Goal: Task Accomplishment & Management: Use online tool/utility

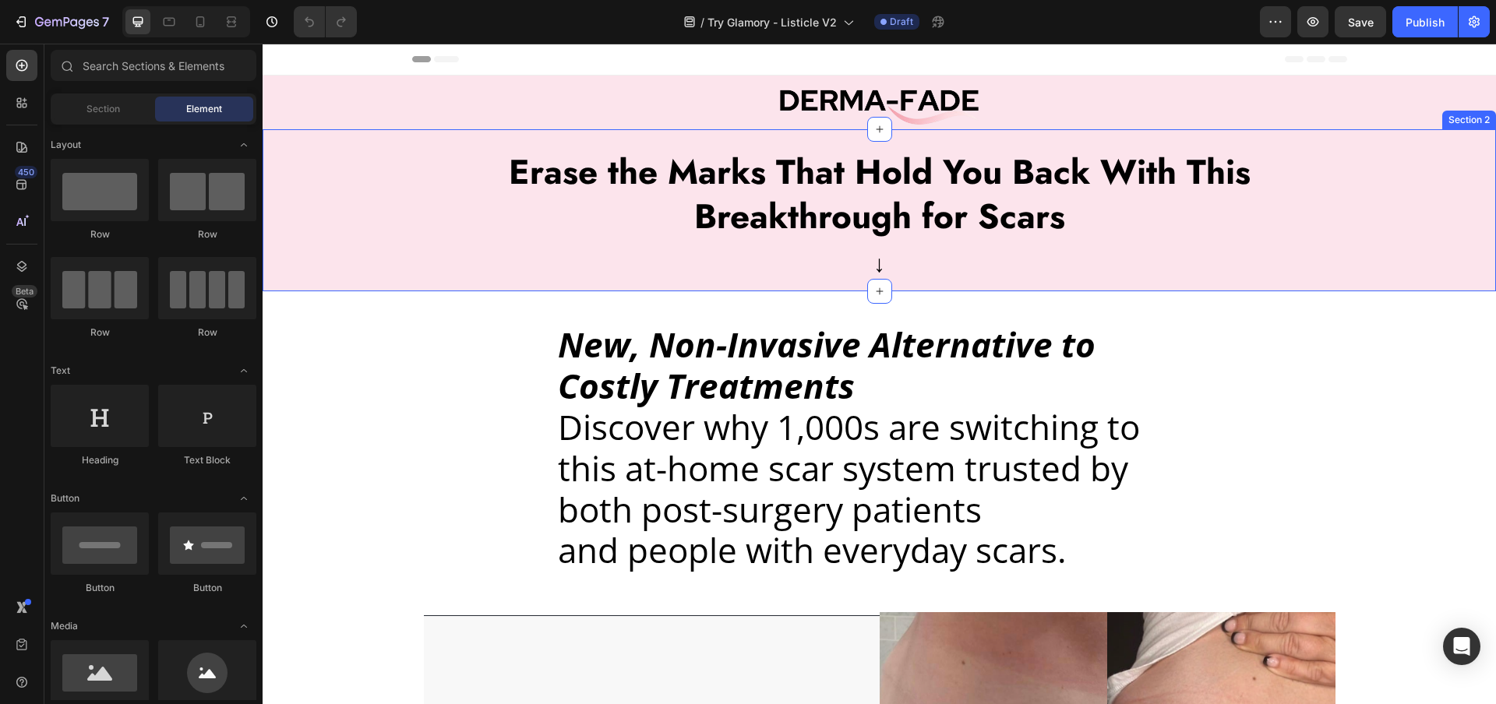
click at [340, 172] on div "Erase the Marks That Hold You Back With This Breakthrough for Scars Text Block …" at bounding box center [879, 210] width 1233 height 162
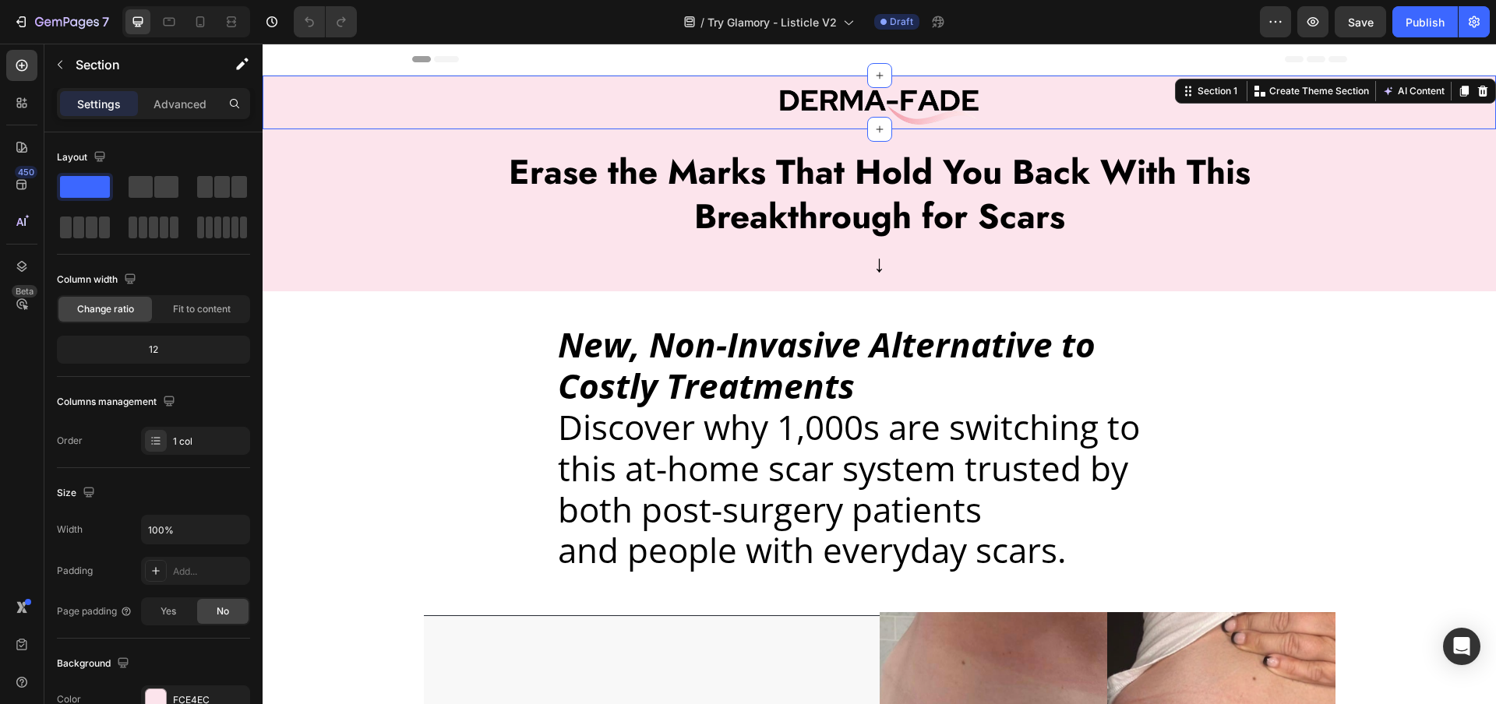
click at [284, 119] on div "Image Row" at bounding box center [879, 103] width 1233 height 54
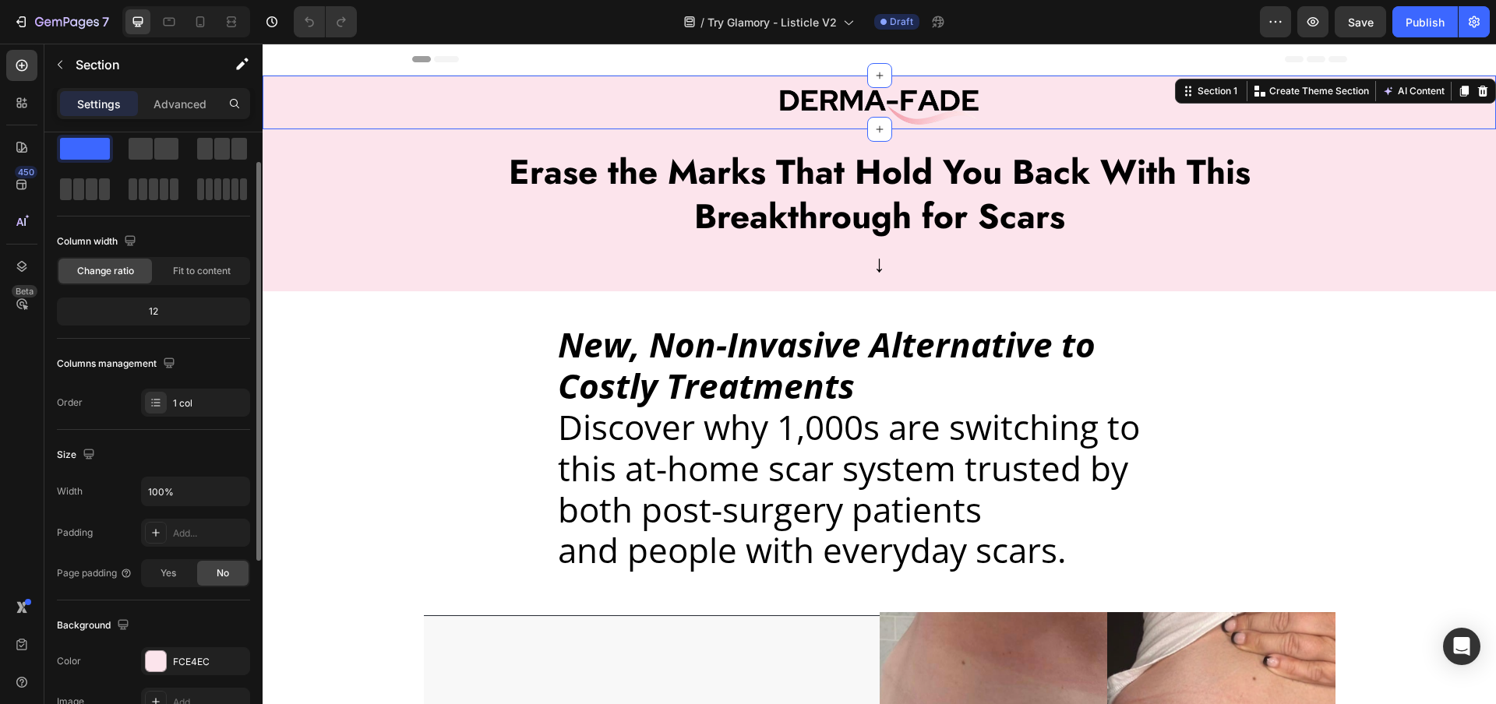
scroll to position [55, 0]
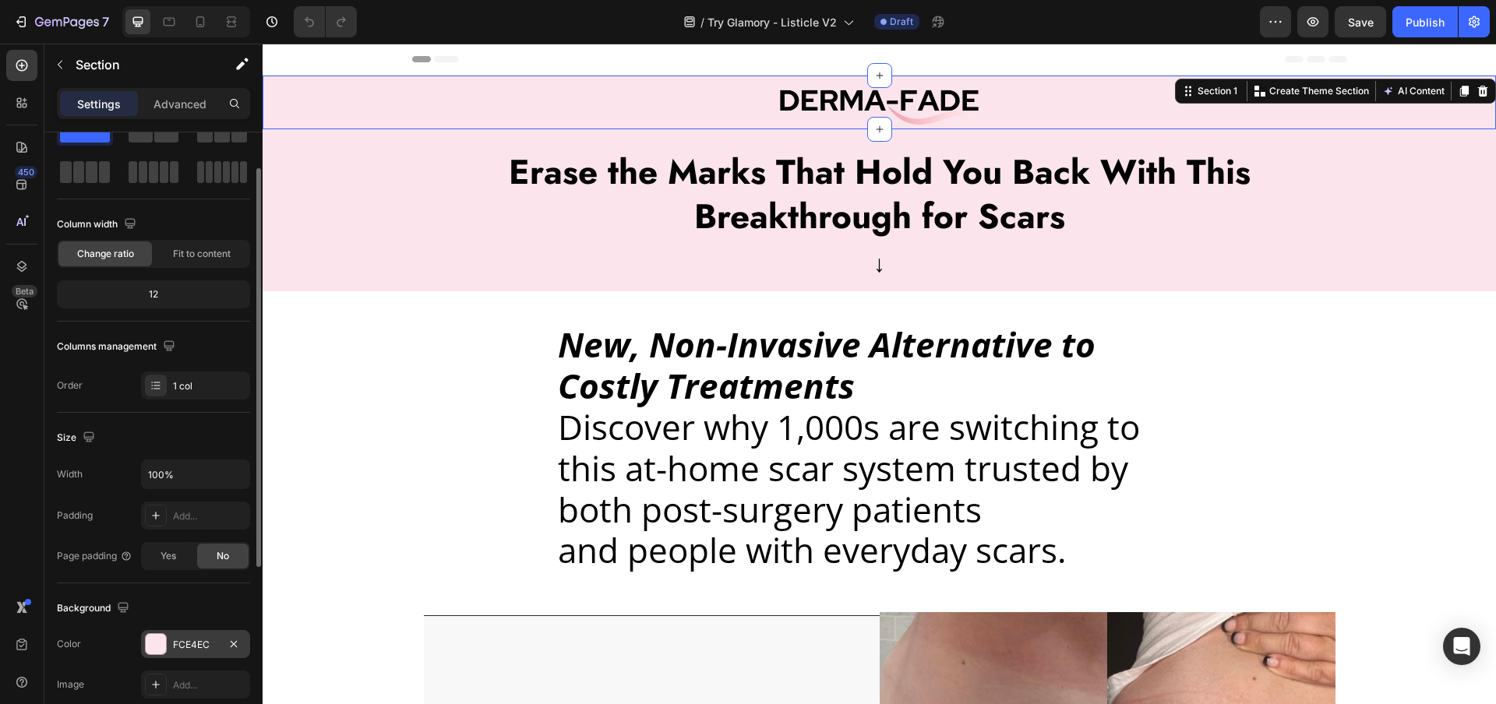
click at [178, 651] on div "FCE4EC" at bounding box center [195, 645] width 45 height 14
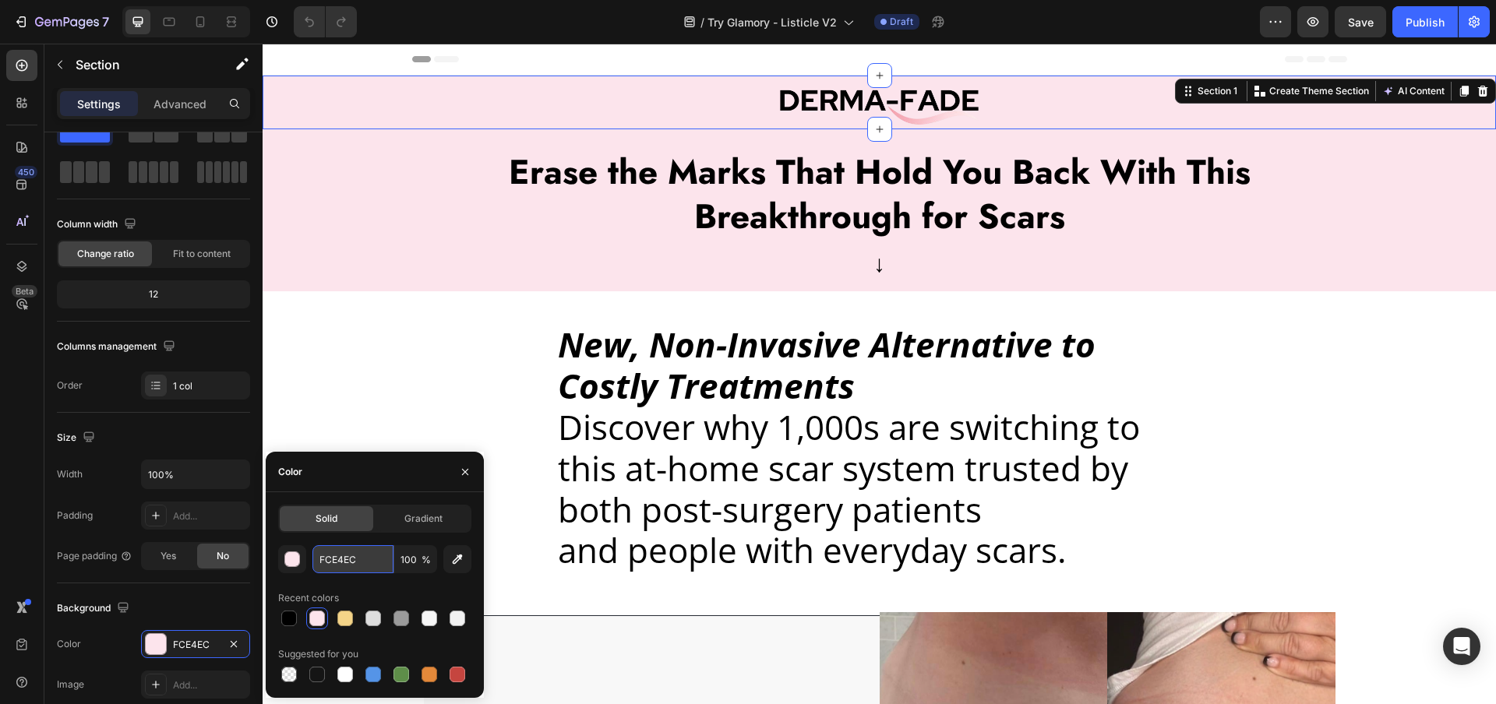
click at [359, 555] on input "FCE4EC" at bounding box center [352, 559] width 81 height 28
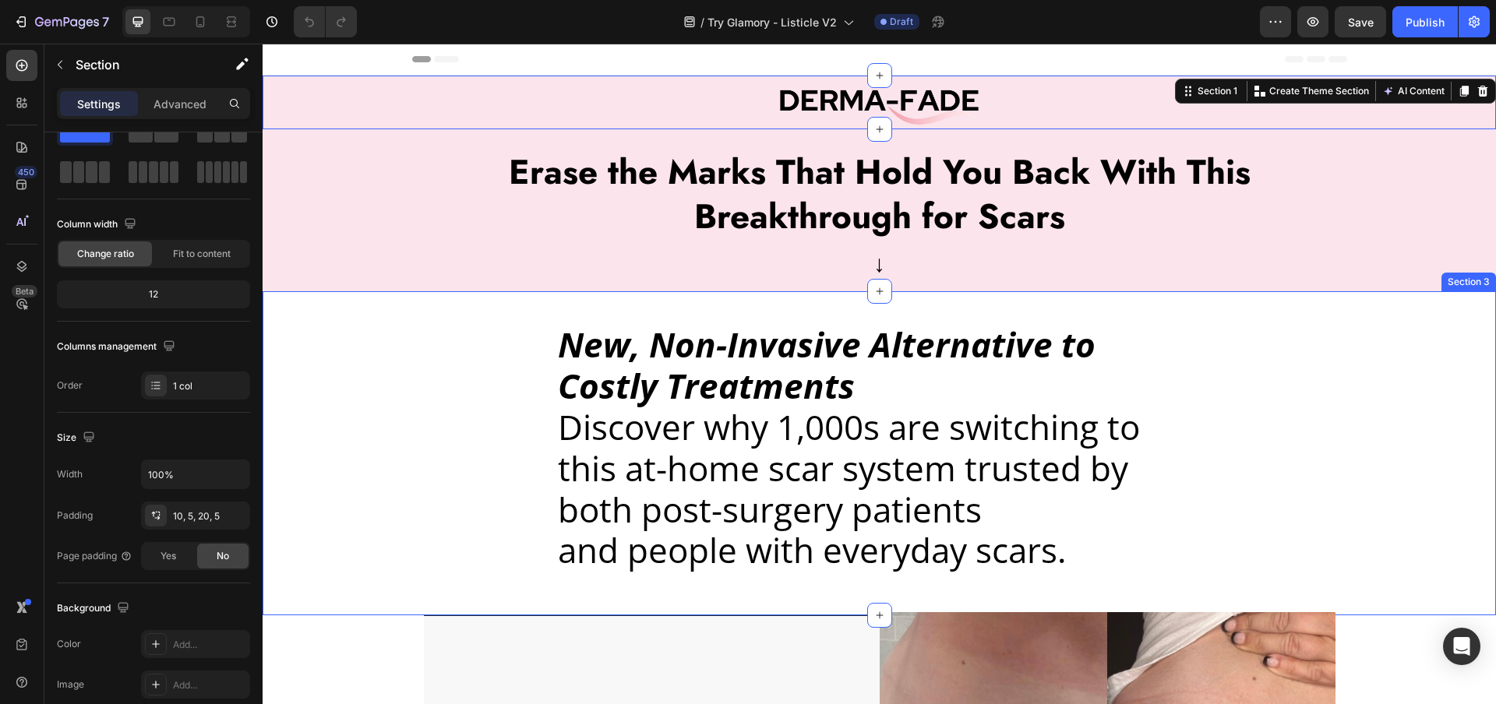
click at [471, 304] on div "New, Non-Invasive Alternative to Costly Treatments Discover why 1,000s are swit…" at bounding box center [878, 449] width 1225 height 301
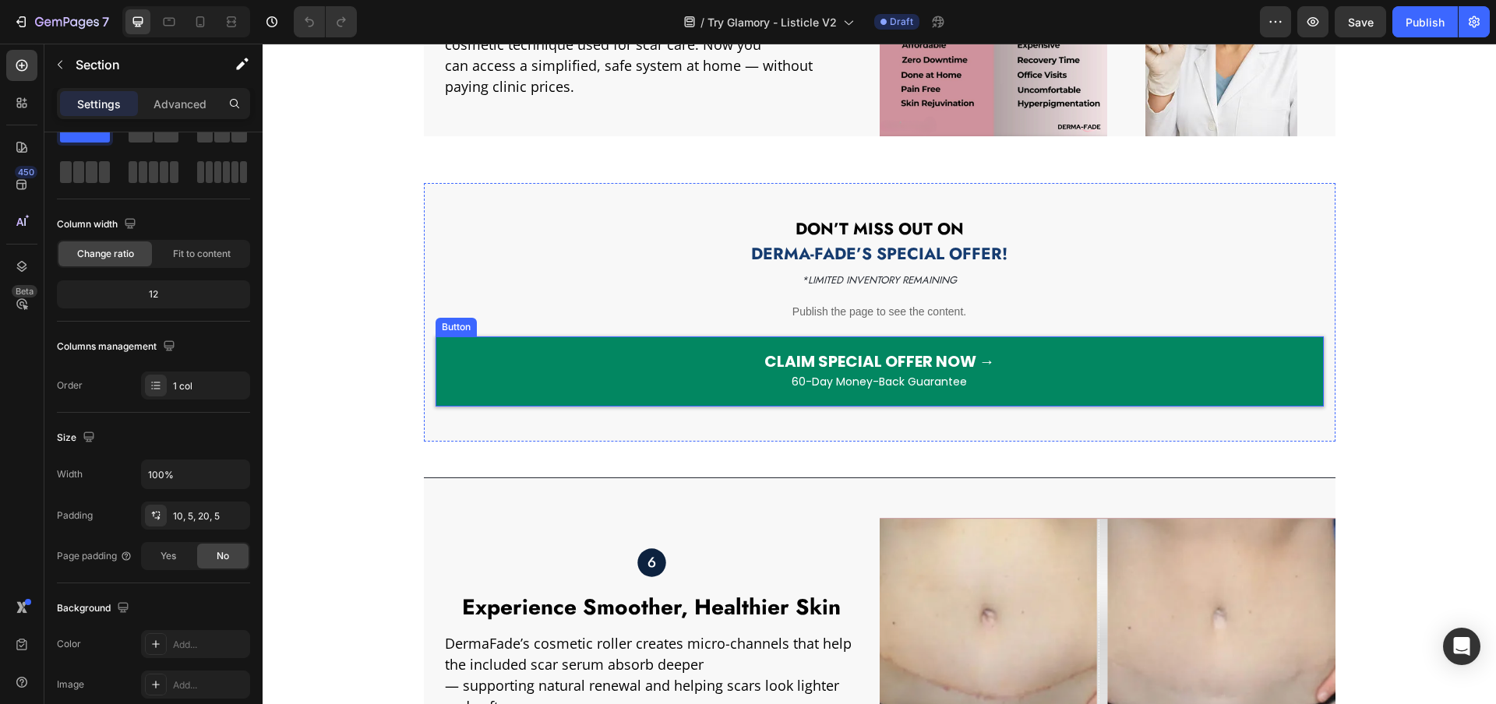
scroll to position [1995, 0]
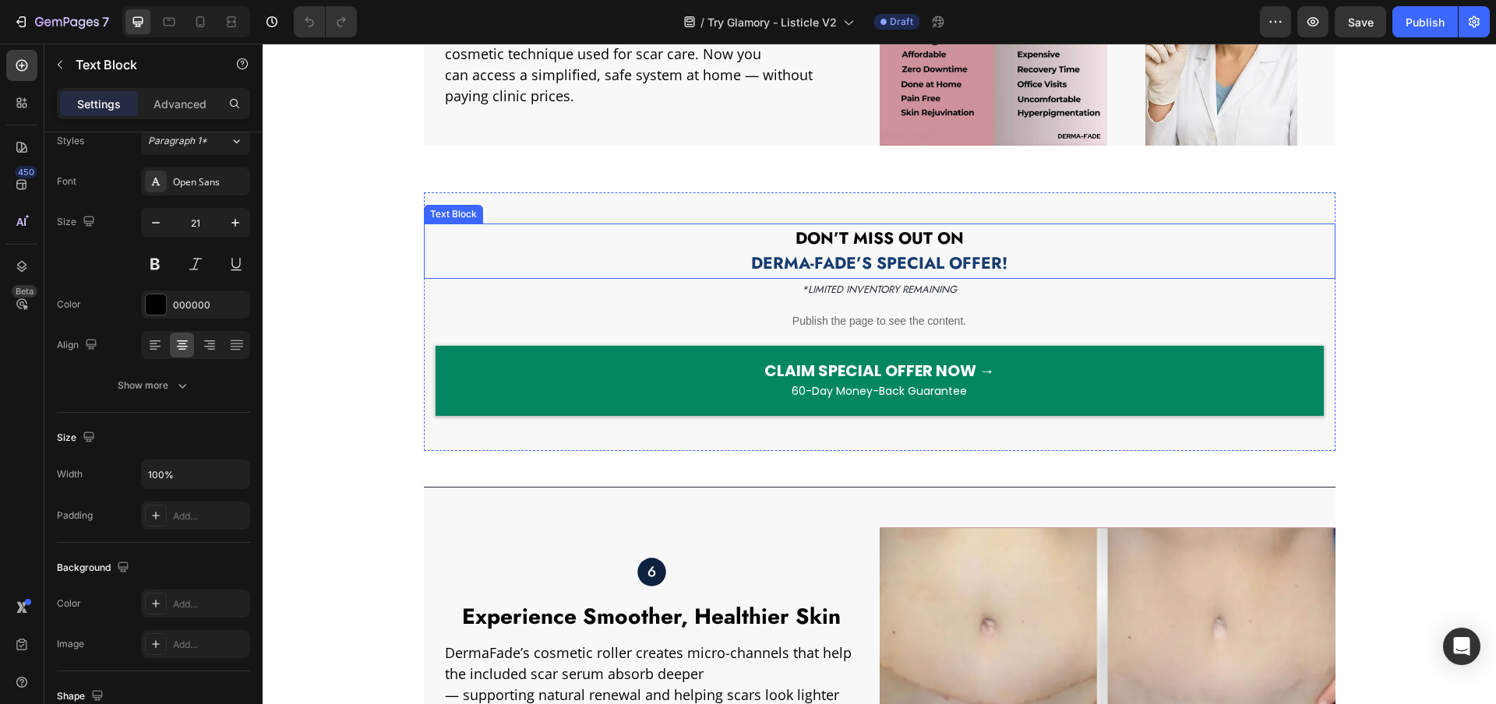
click at [792, 275] on span "DERMA-FADE’S SPECIAL OFFER!" at bounding box center [879, 263] width 256 height 23
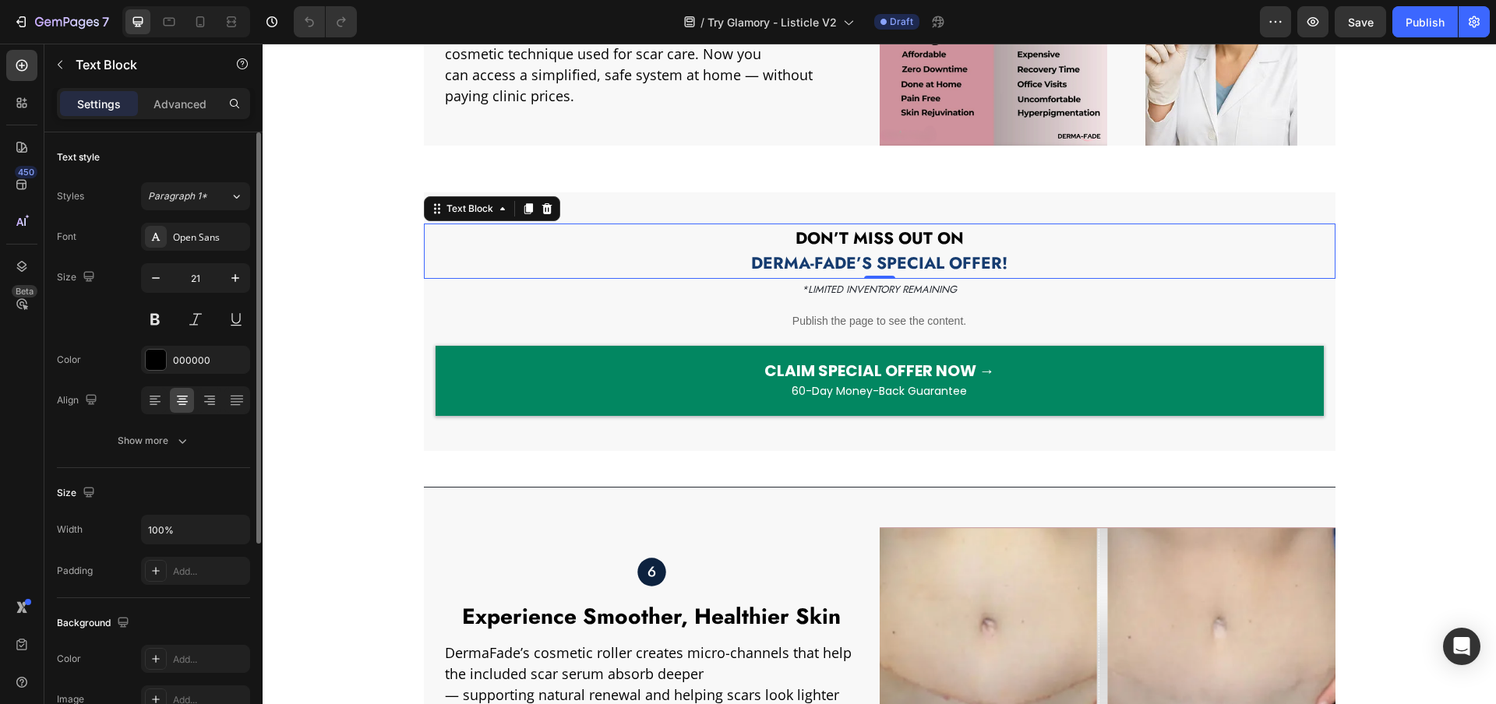
click at [768, 275] on span "DERMA-FADE’S SPECIAL OFFER!" at bounding box center [879, 263] width 256 height 23
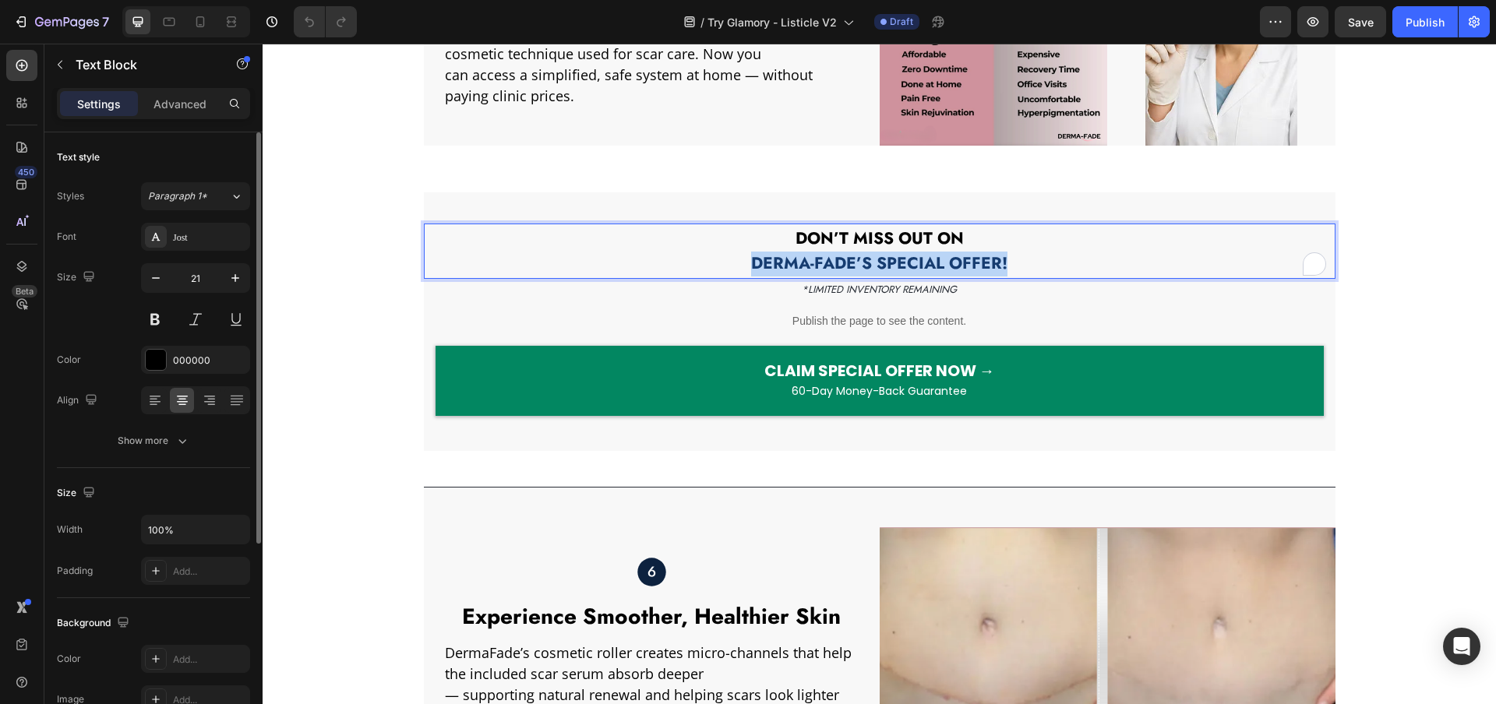
click at [768, 275] on span "DERMA-FADE’S SPECIAL OFFER!" at bounding box center [879, 263] width 256 height 23
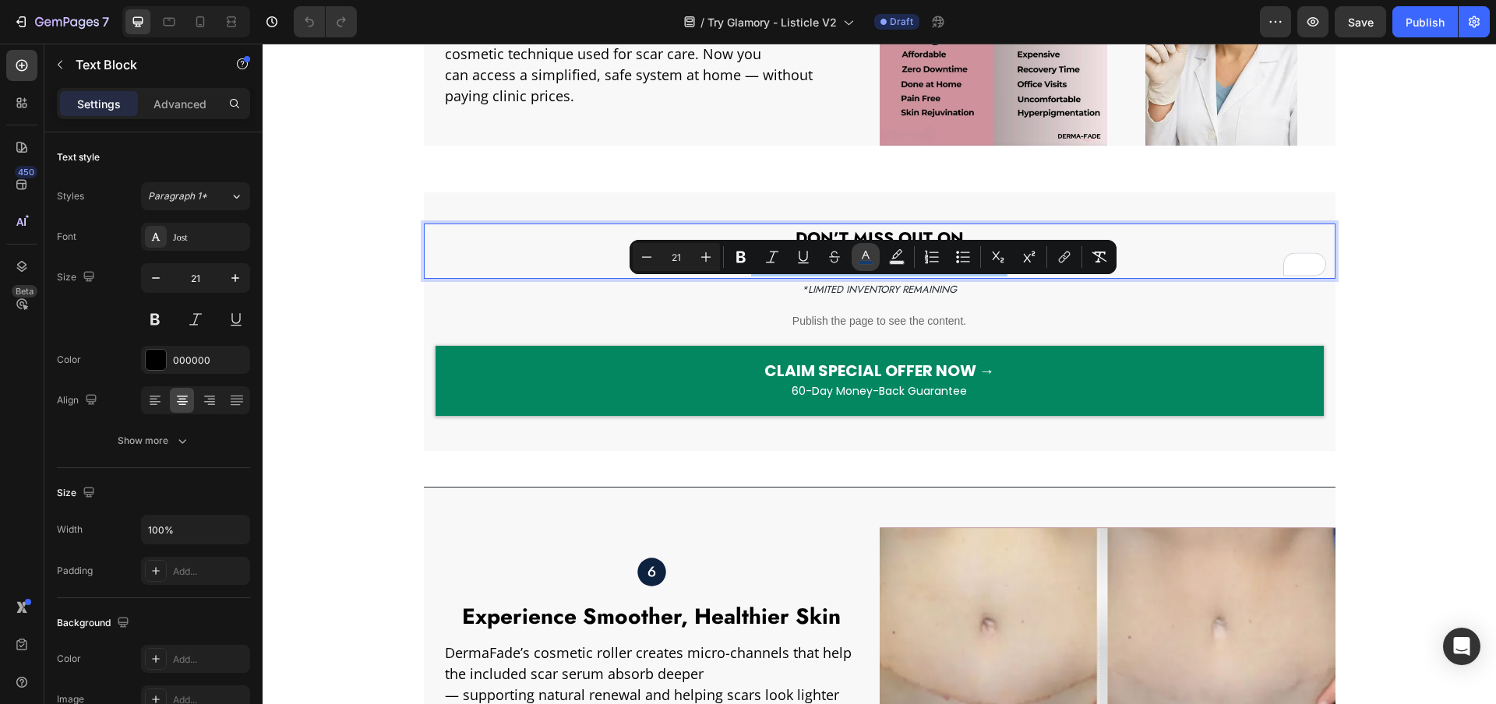
click at [862, 256] on icon "Editor contextual toolbar" at bounding box center [866, 257] width 16 height 16
type input "163C70"
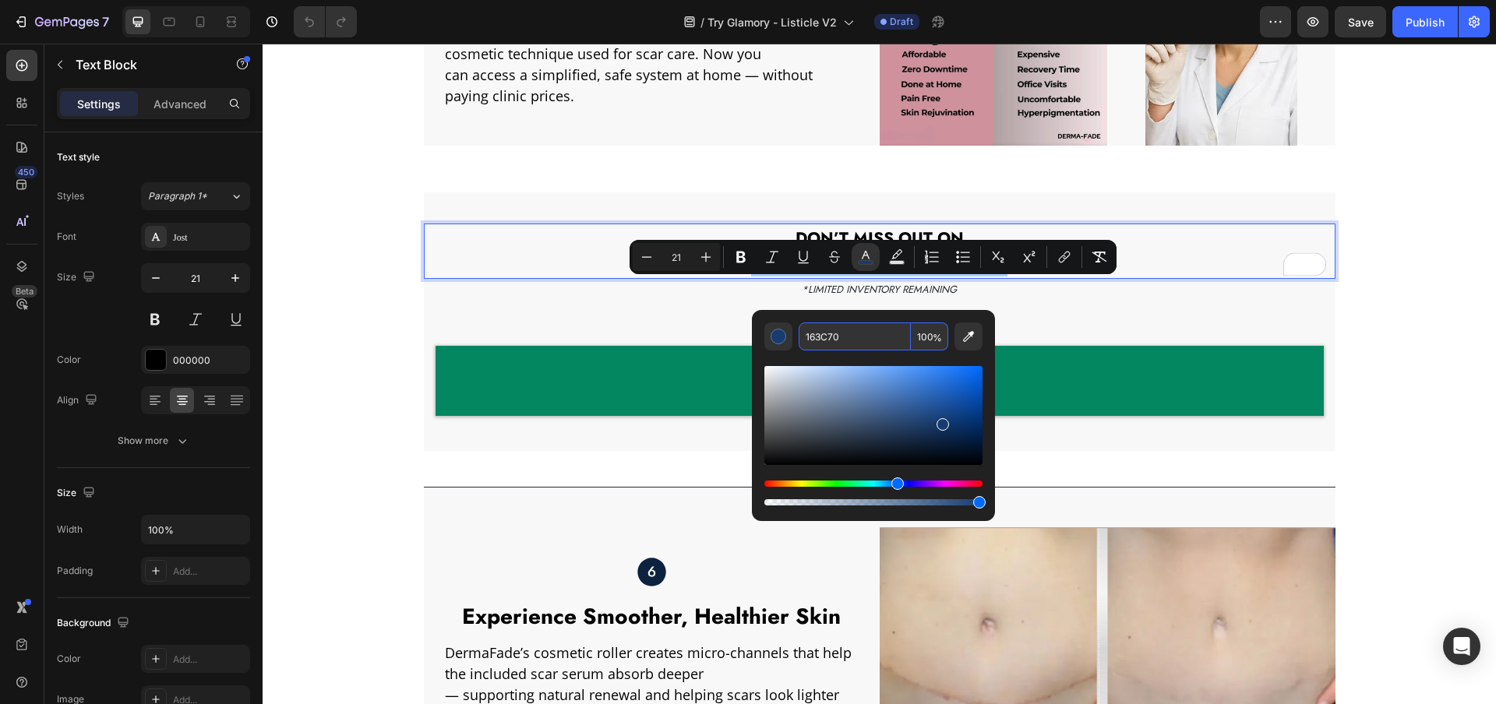
click at [852, 337] on input "163C70" at bounding box center [855, 337] width 112 height 28
paste input "FCE4EC"
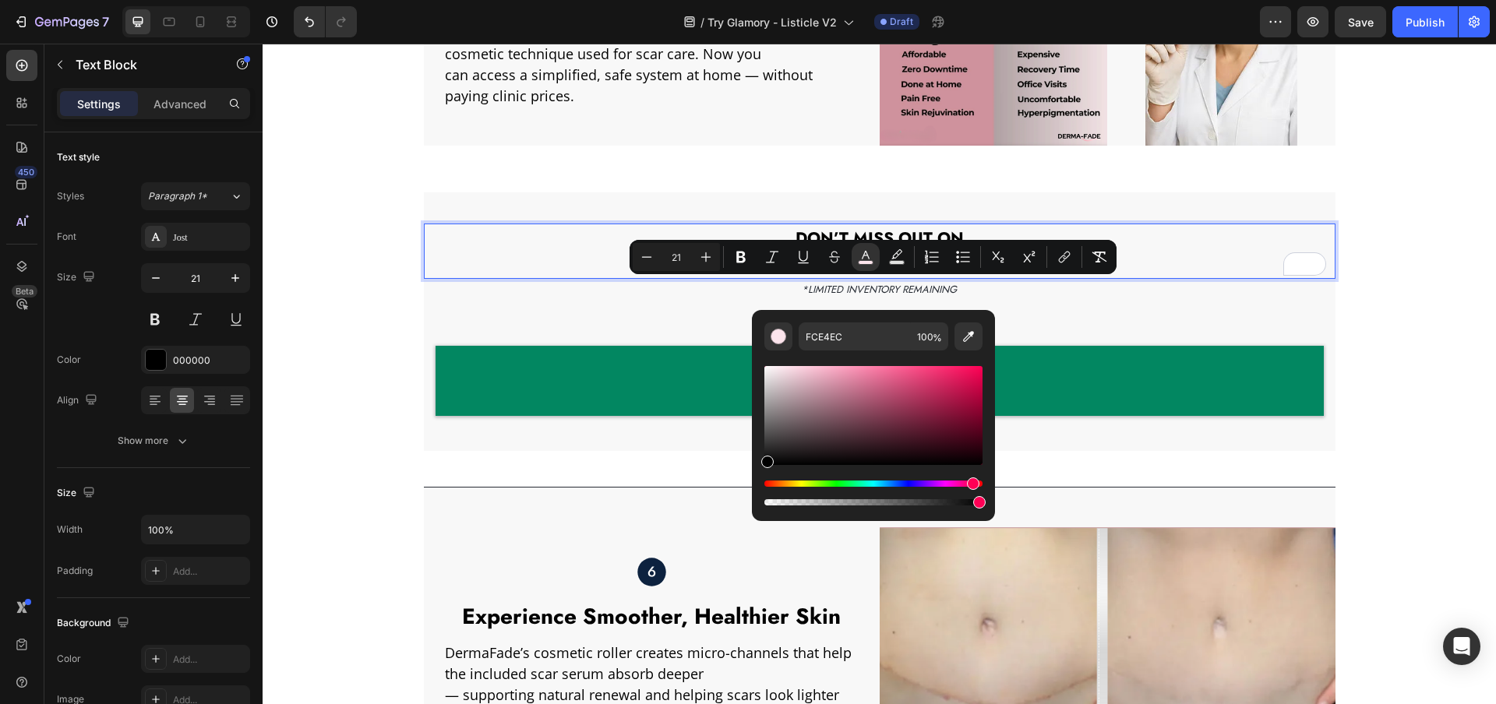
drag, startPoint x: 791, startPoint y: 395, endPoint x: 487, endPoint y: 424, distance: 305.2
click at [754, 476] on div "FCE4EC 100 %" at bounding box center [873, 409] width 243 height 199
type input "000000"
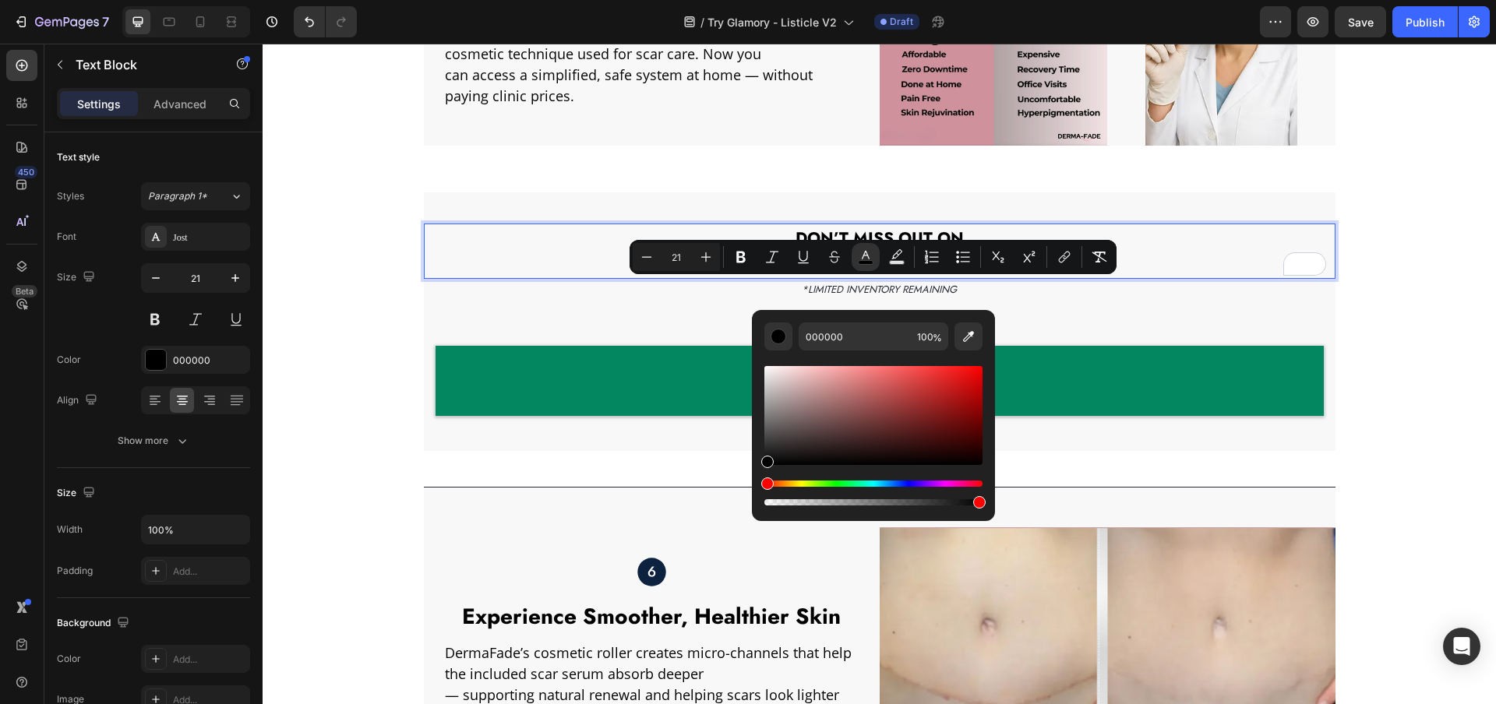
click at [603, 277] on p "DERMA-FADE’S SPECIAL OFFER!" at bounding box center [879, 264] width 893 height 25
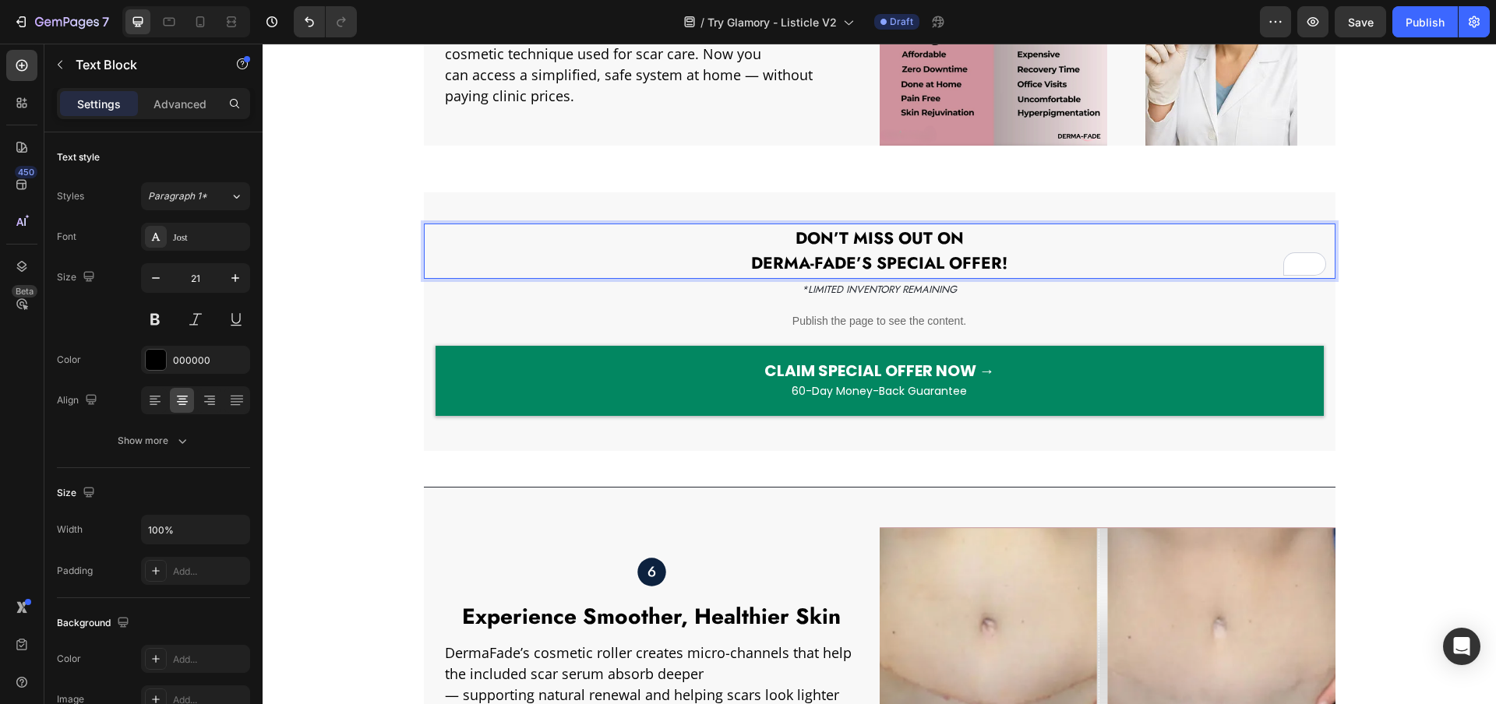
click at [811, 252] on p "DON’T MISS OUT ON" at bounding box center [879, 239] width 893 height 25
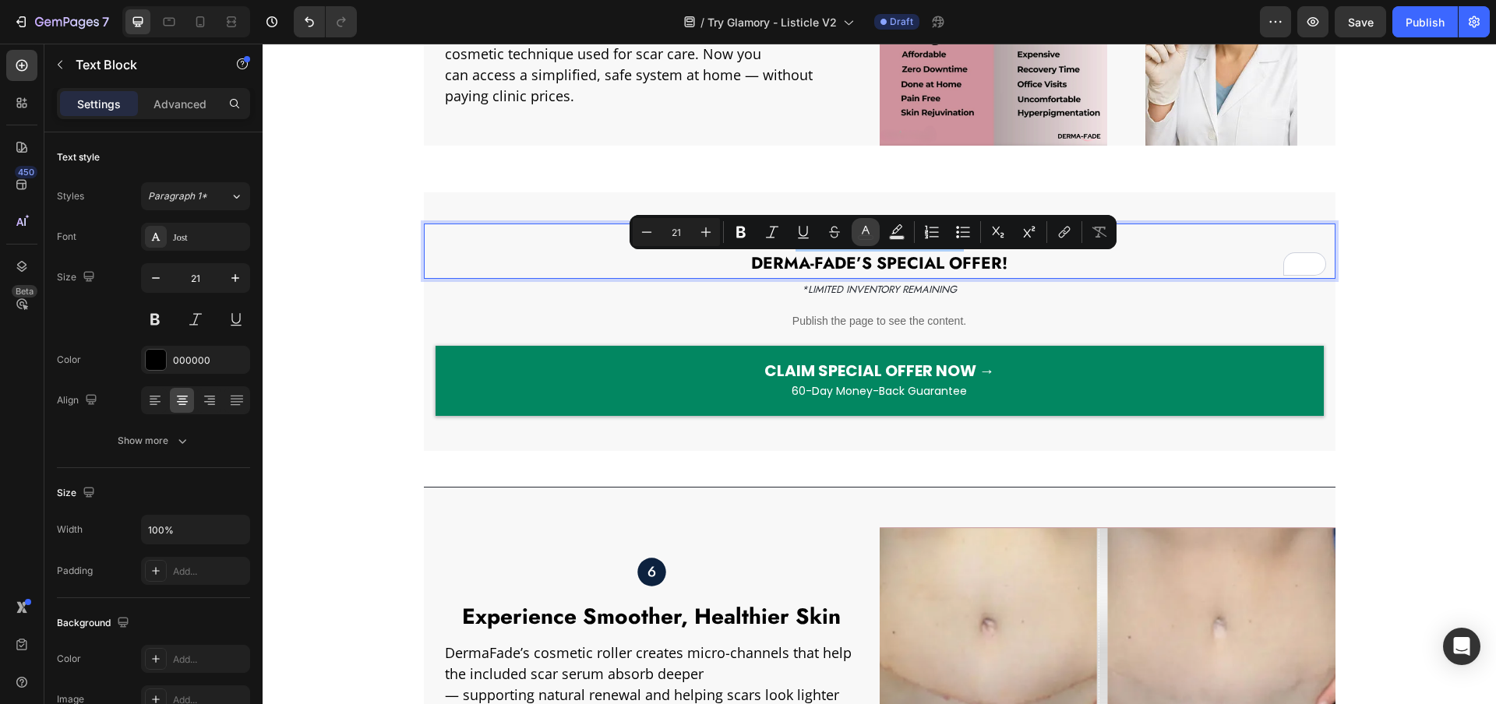
click at [859, 230] on icon "Editor contextual toolbar" at bounding box center [866, 232] width 16 height 16
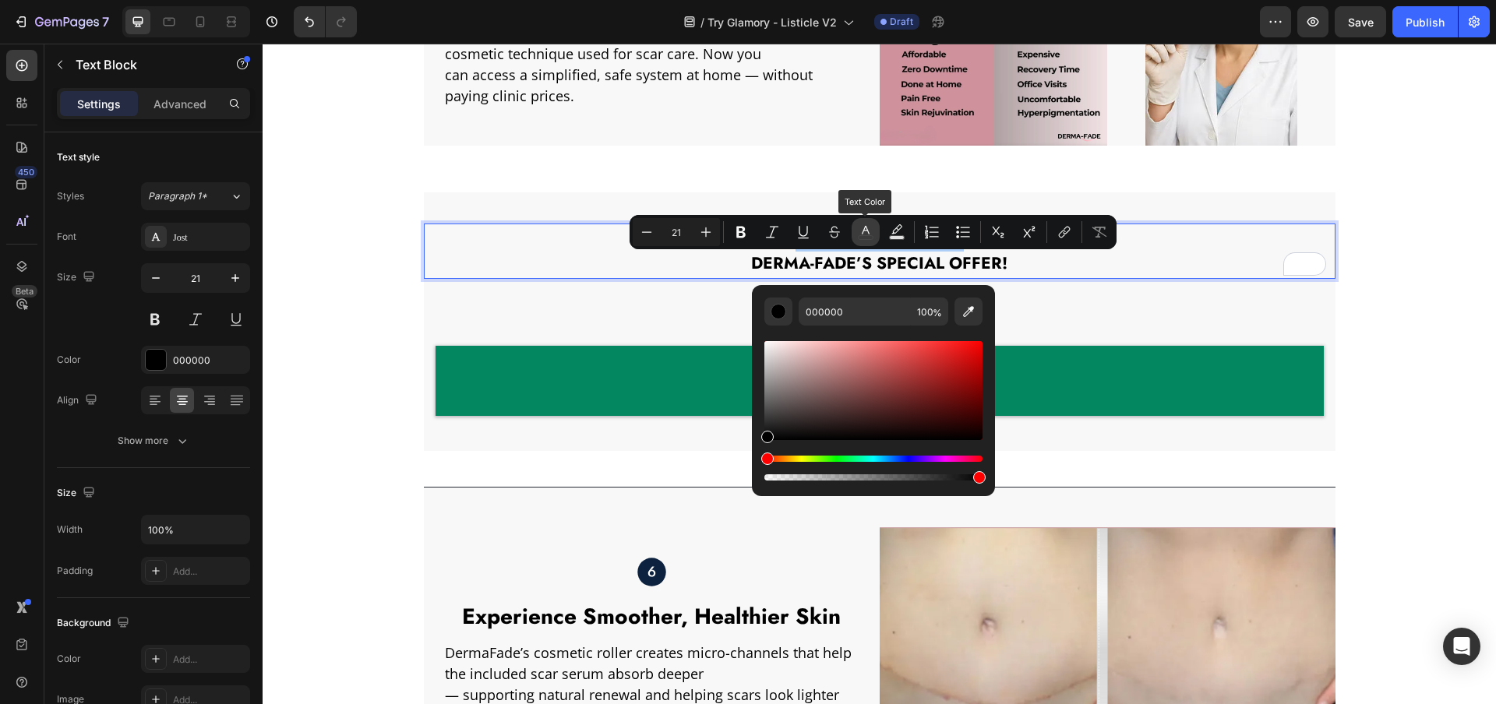
click at [859, 230] on icon "Editor contextual toolbar" at bounding box center [866, 232] width 16 height 16
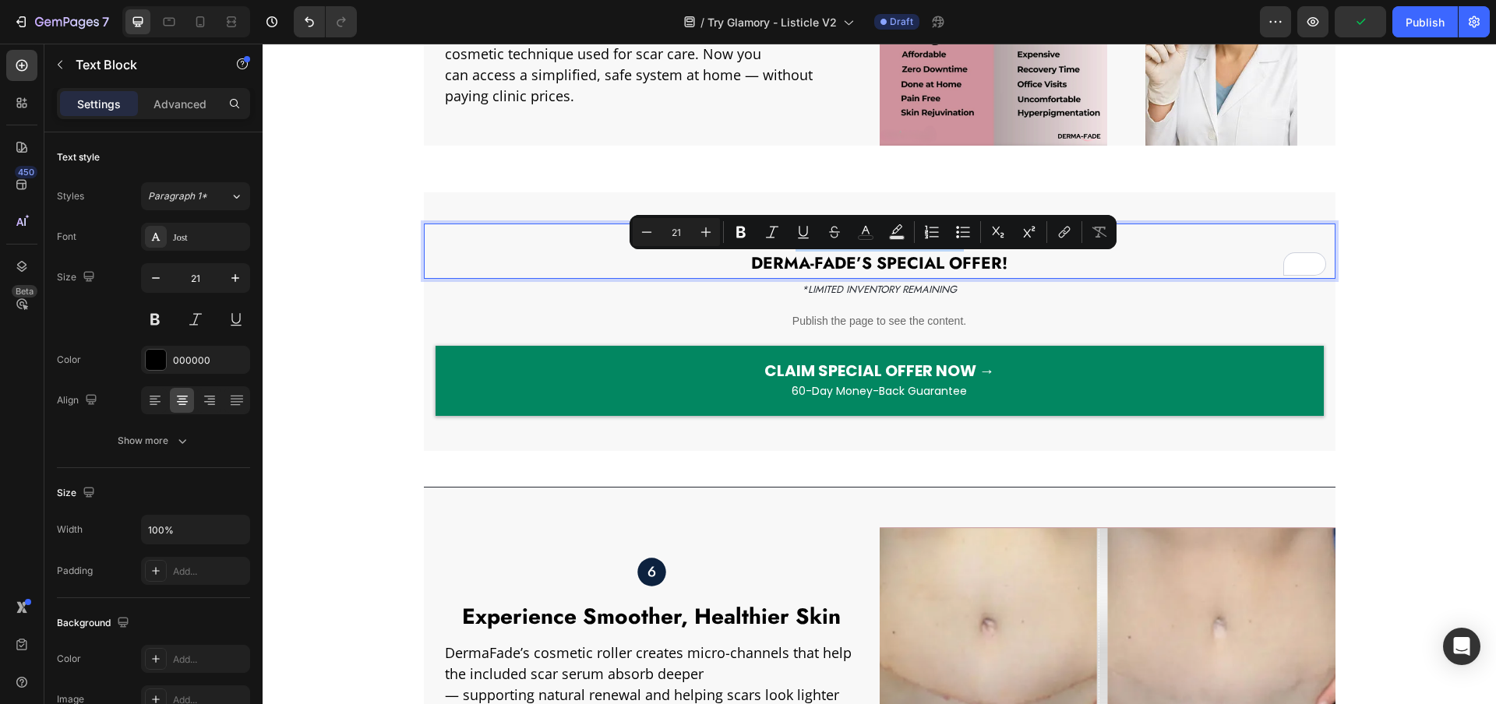
click at [819, 252] on p "DON’T MISS OUT ON" at bounding box center [879, 239] width 893 height 25
click at [861, 242] on button "color" at bounding box center [865, 232] width 28 height 28
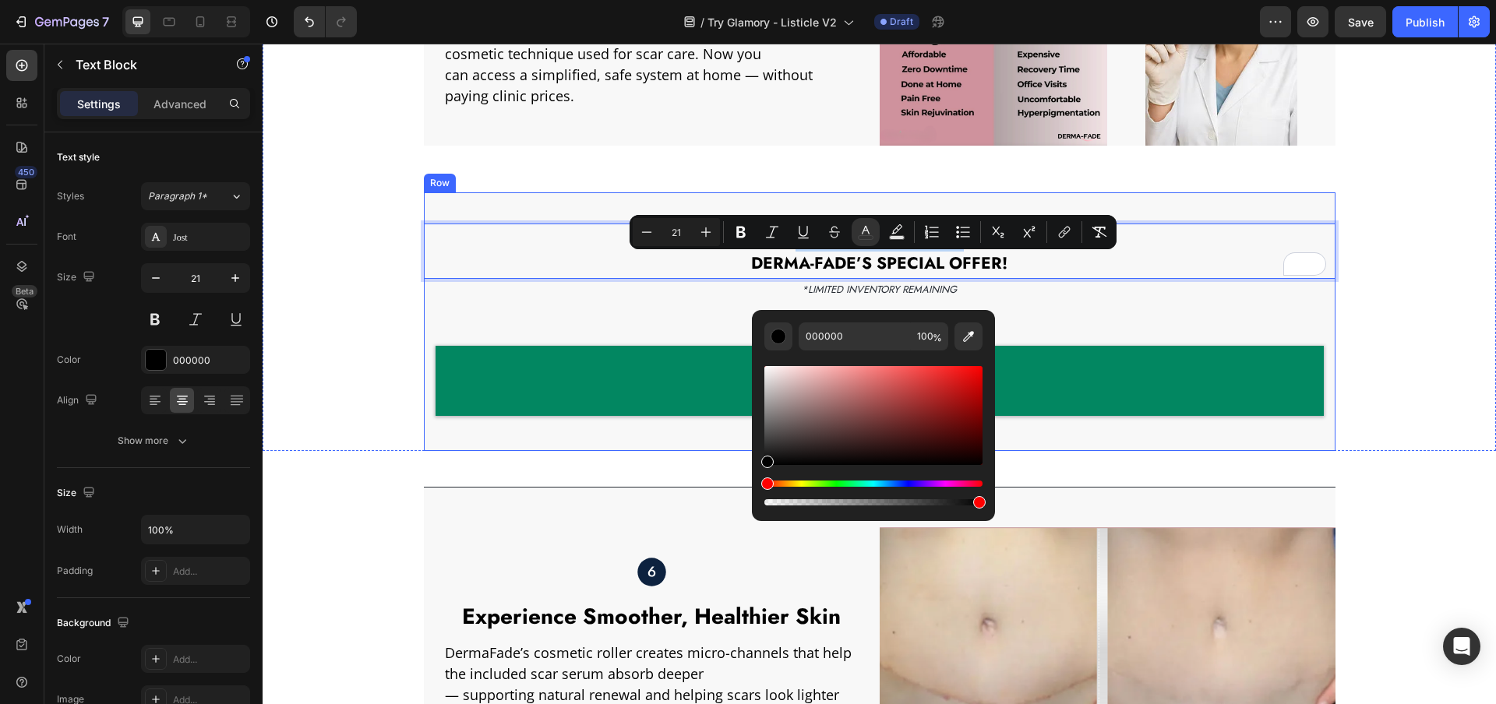
drag, startPoint x: 1069, startPoint y: 473, endPoint x: 735, endPoint y: 473, distance: 333.4
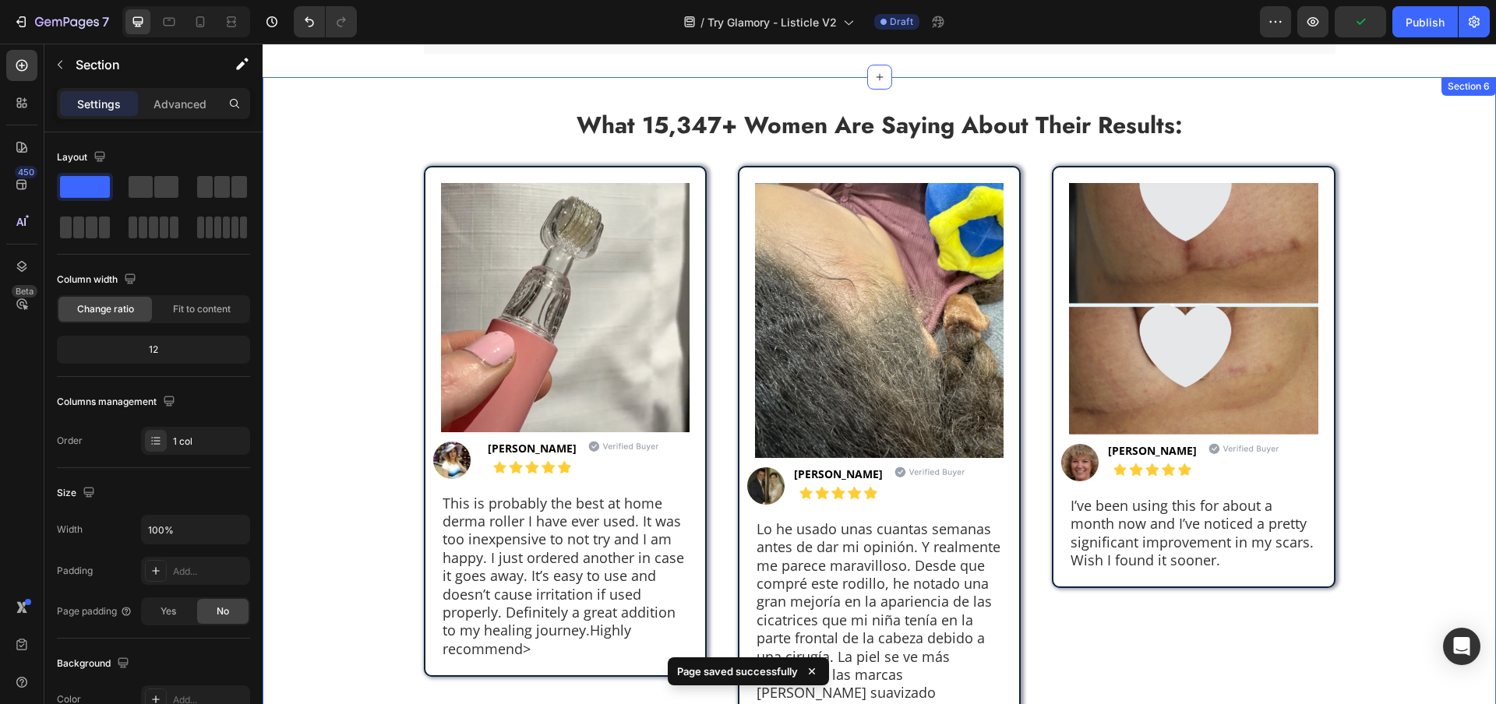
scroll to position [3658, 0]
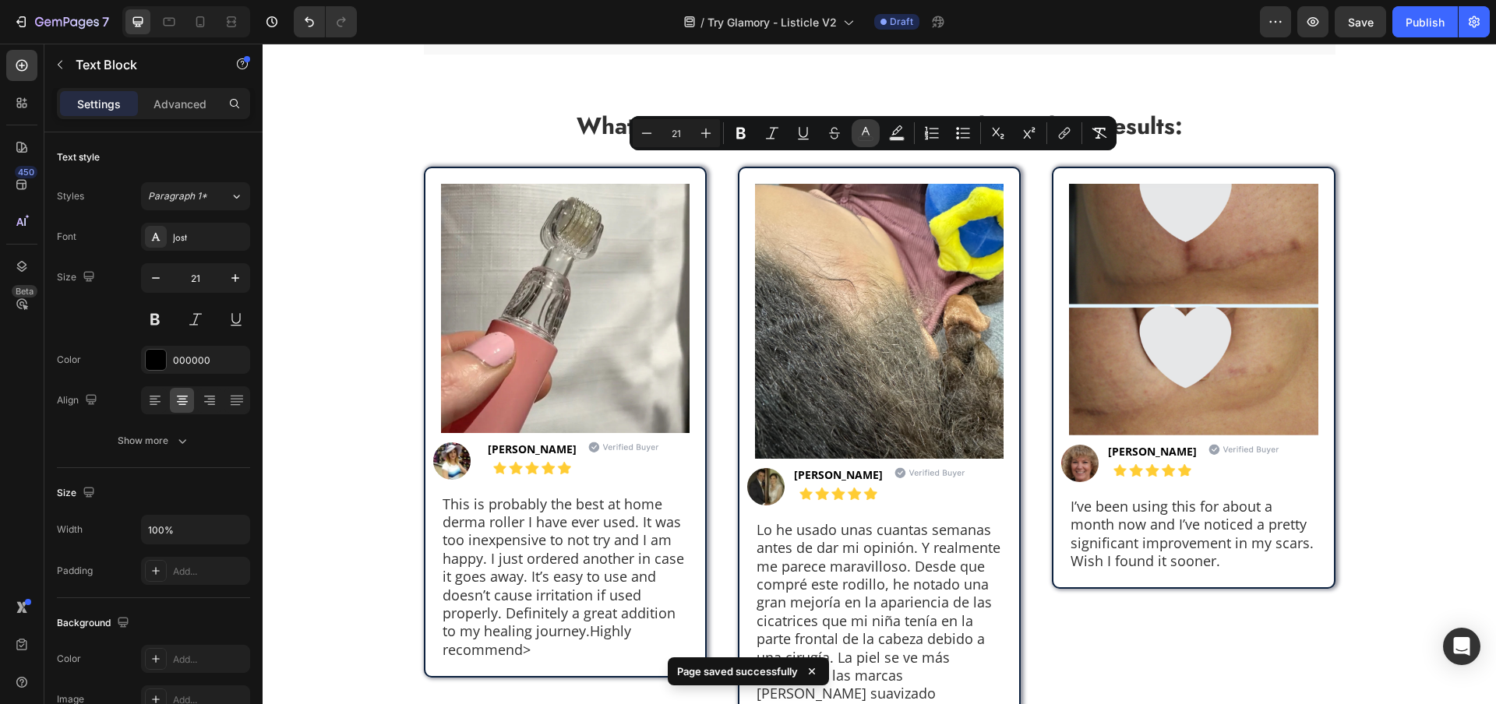
click at [856, 139] on button "color" at bounding box center [865, 133] width 28 height 28
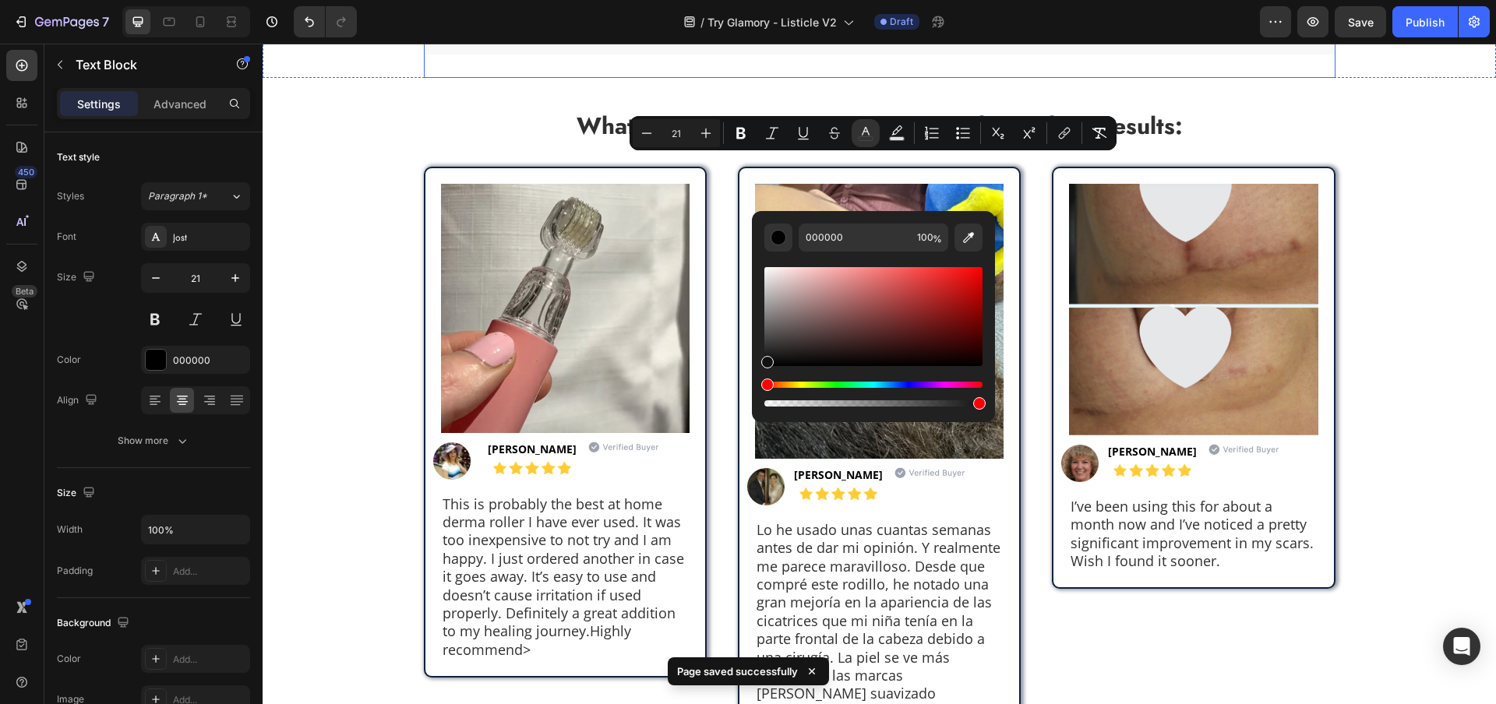
type input "111111"
drag, startPoint x: 1111, startPoint y: 366, endPoint x: 732, endPoint y: 384, distance: 379.0
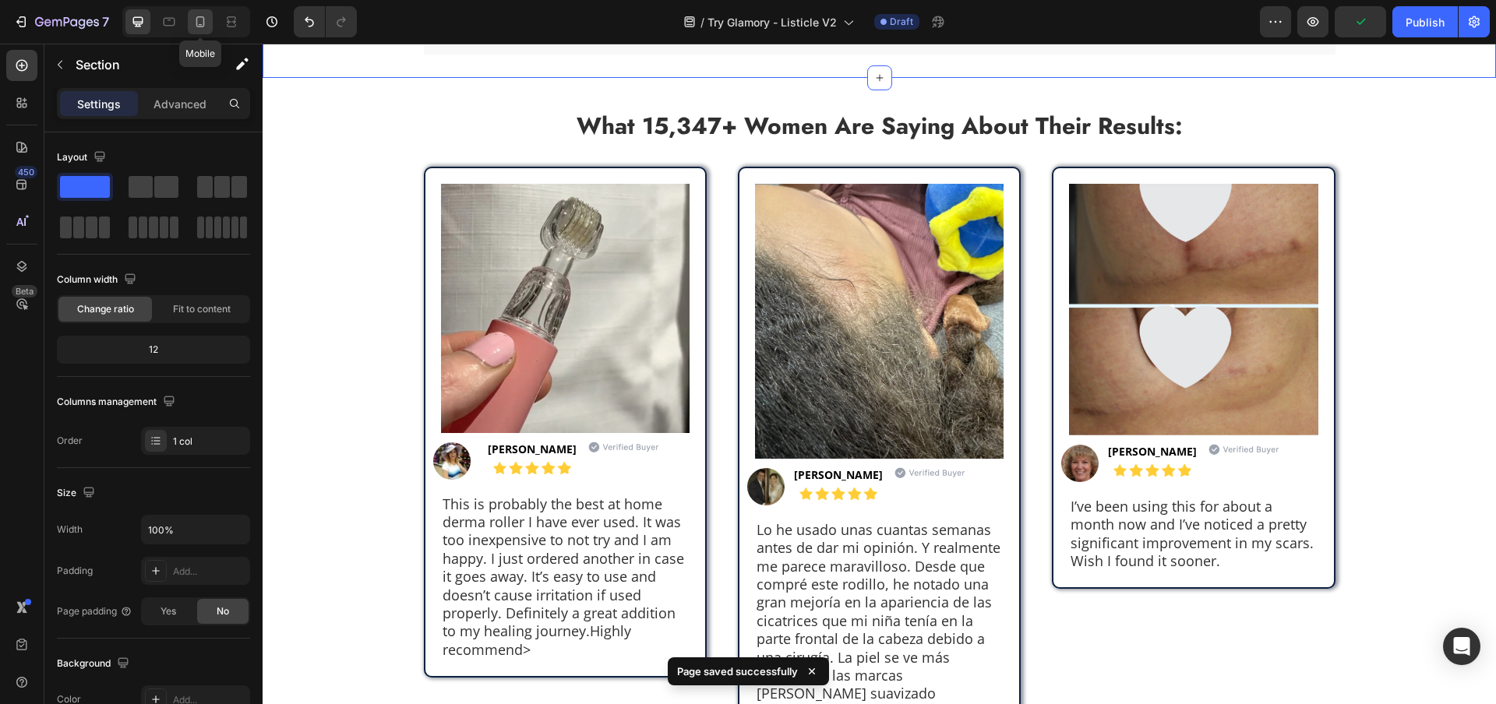
click at [207, 23] on icon at bounding box center [200, 22] width 16 height 16
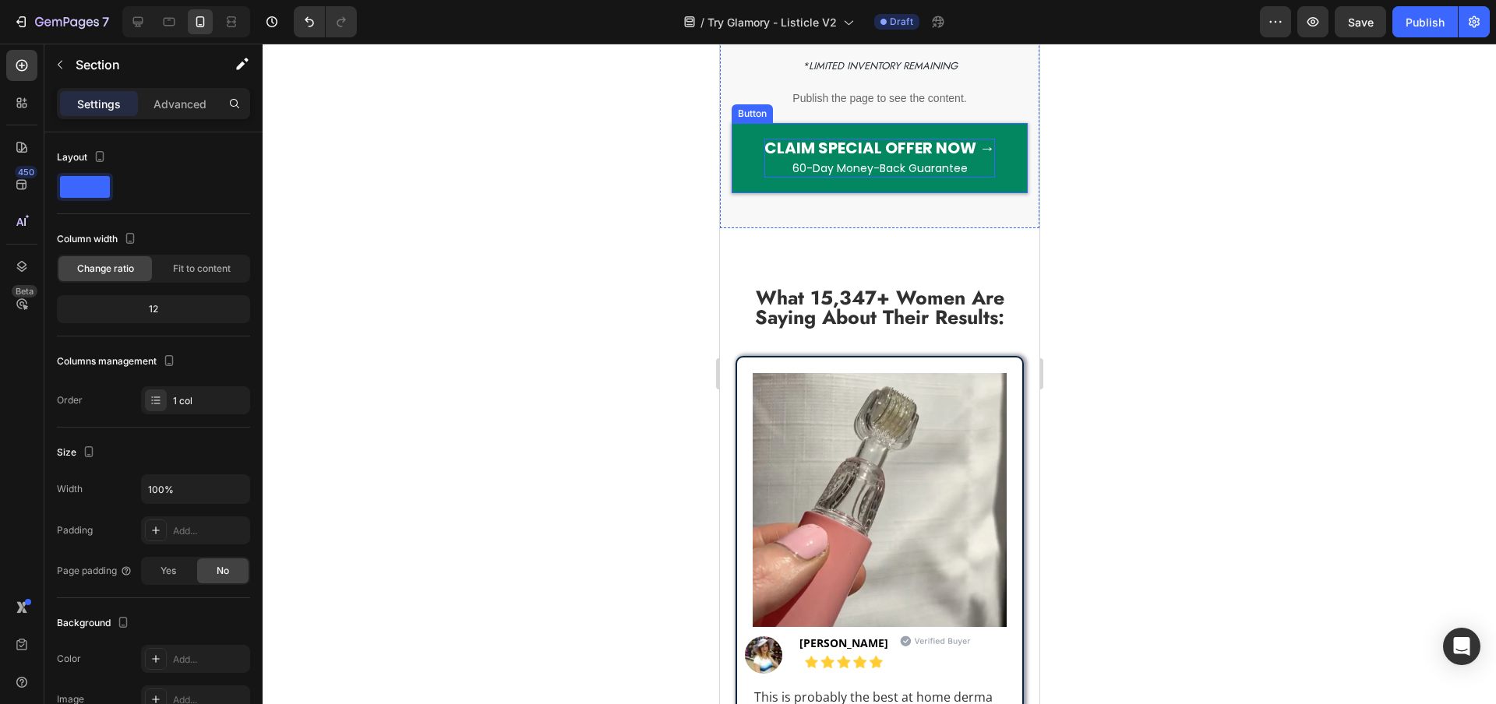
scroll to position [4331, 0]
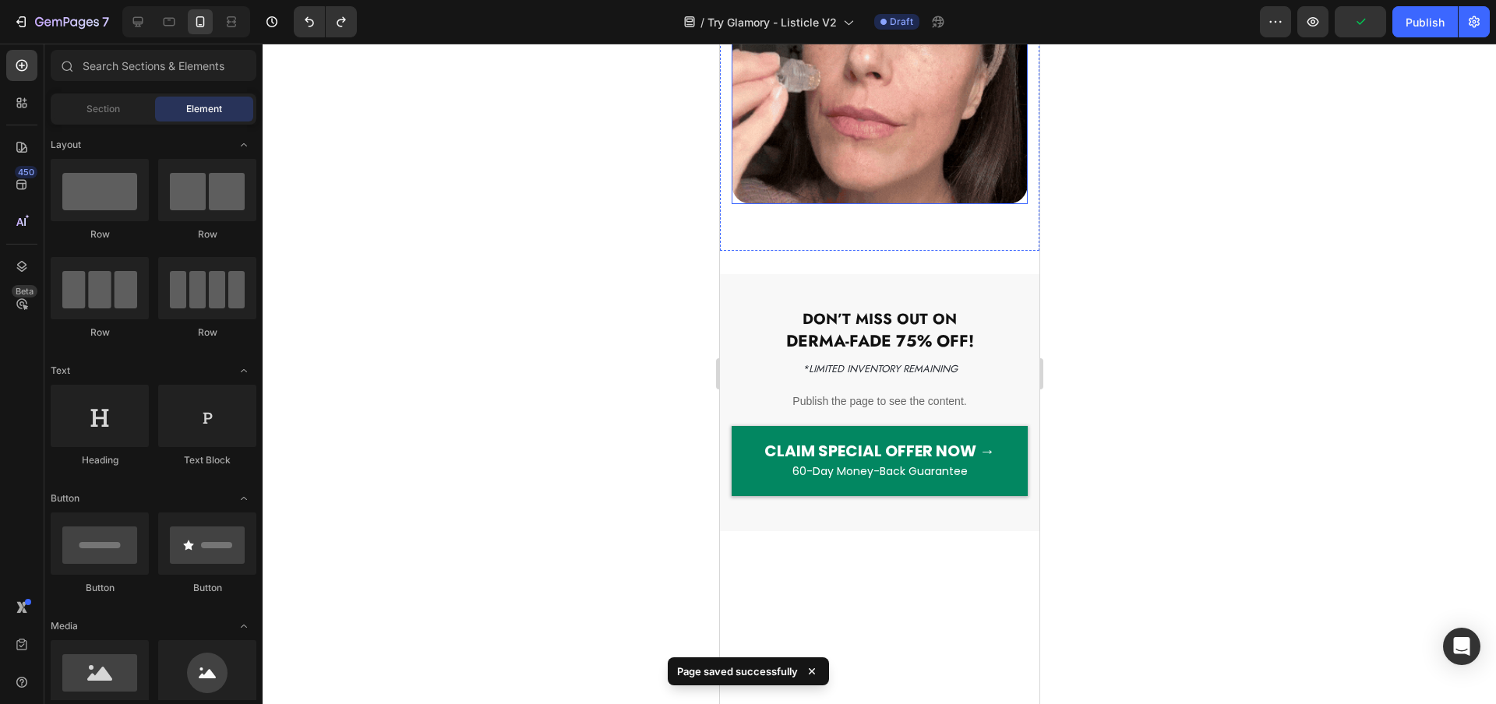
scroll to position [4365, 0]
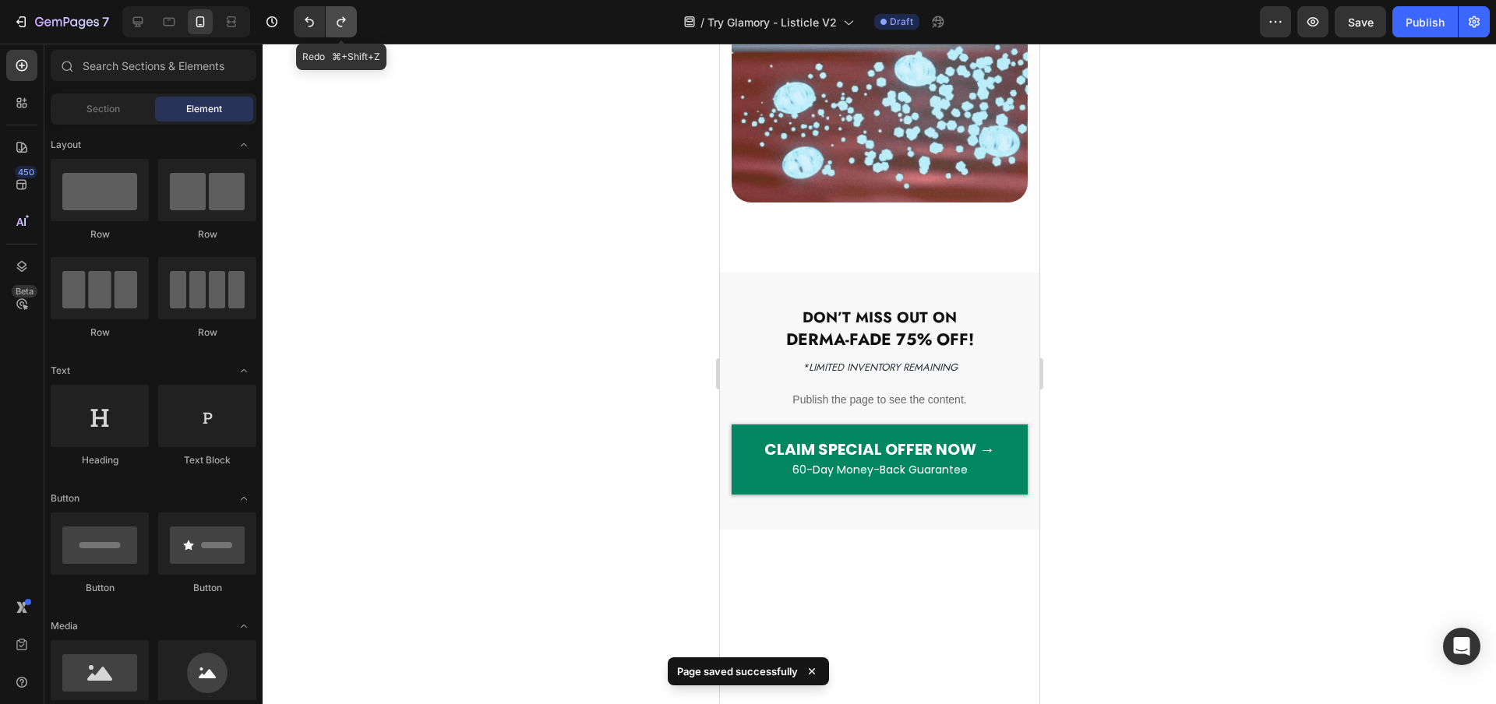
click at [344, 26] on icon "Undo/Redo" at bounding box center [341, 22] width 16 height 16
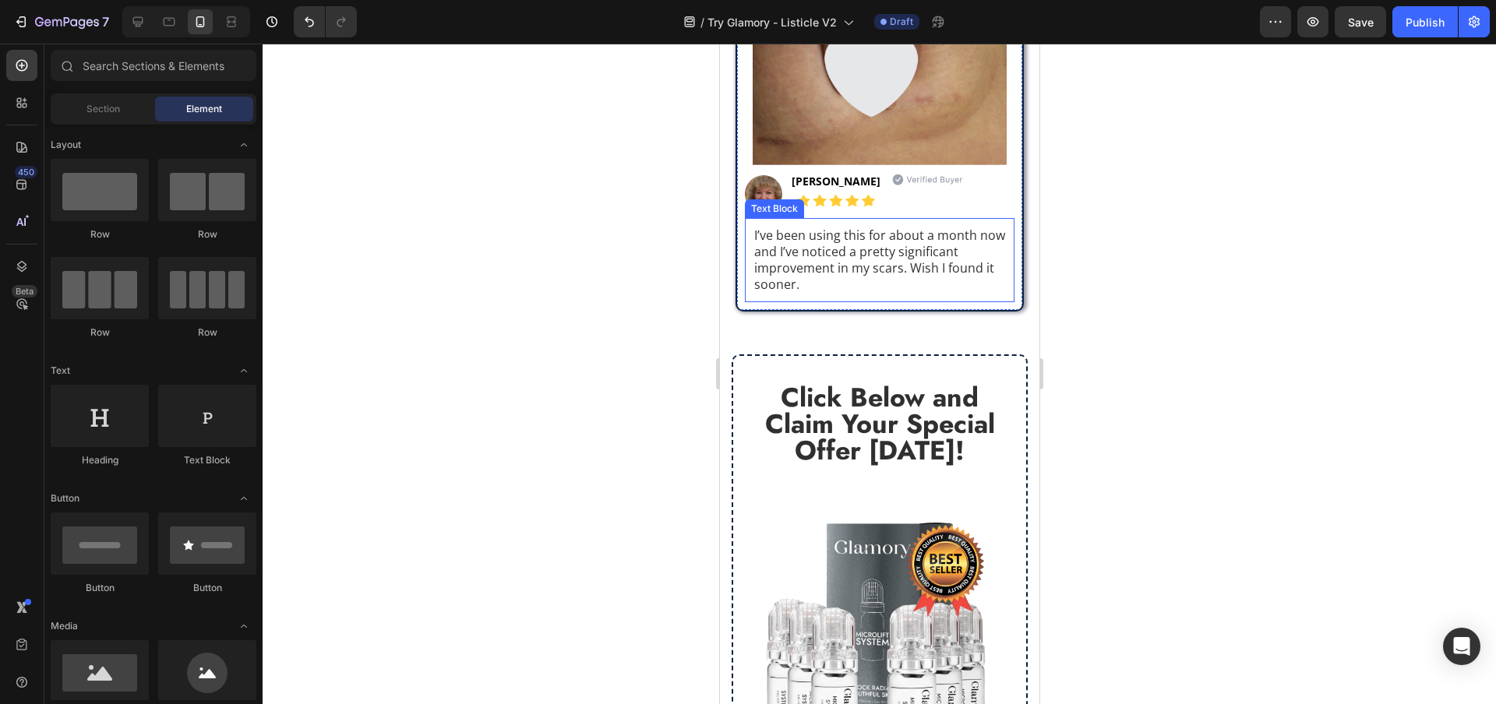
scroll to position [6193, 0]
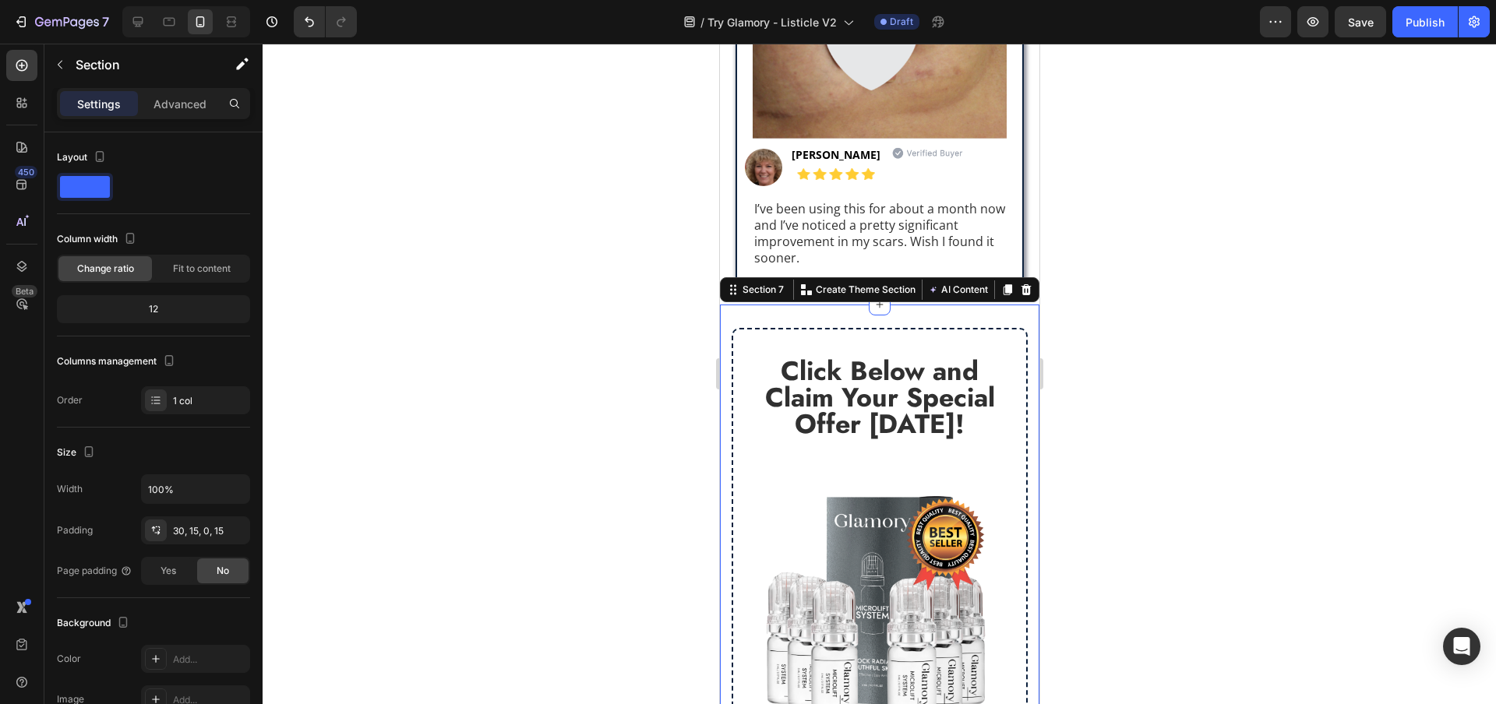
click at [760, 305] on div "Click Below and Claim Your Special Offer [DATE]! Text Block Image CLAIM SPECIAL…" at bounding box center [878, 582] width 319 height 554
click at [1019, 284] on icon at bounding box center [1025, 290] width 12 height 12
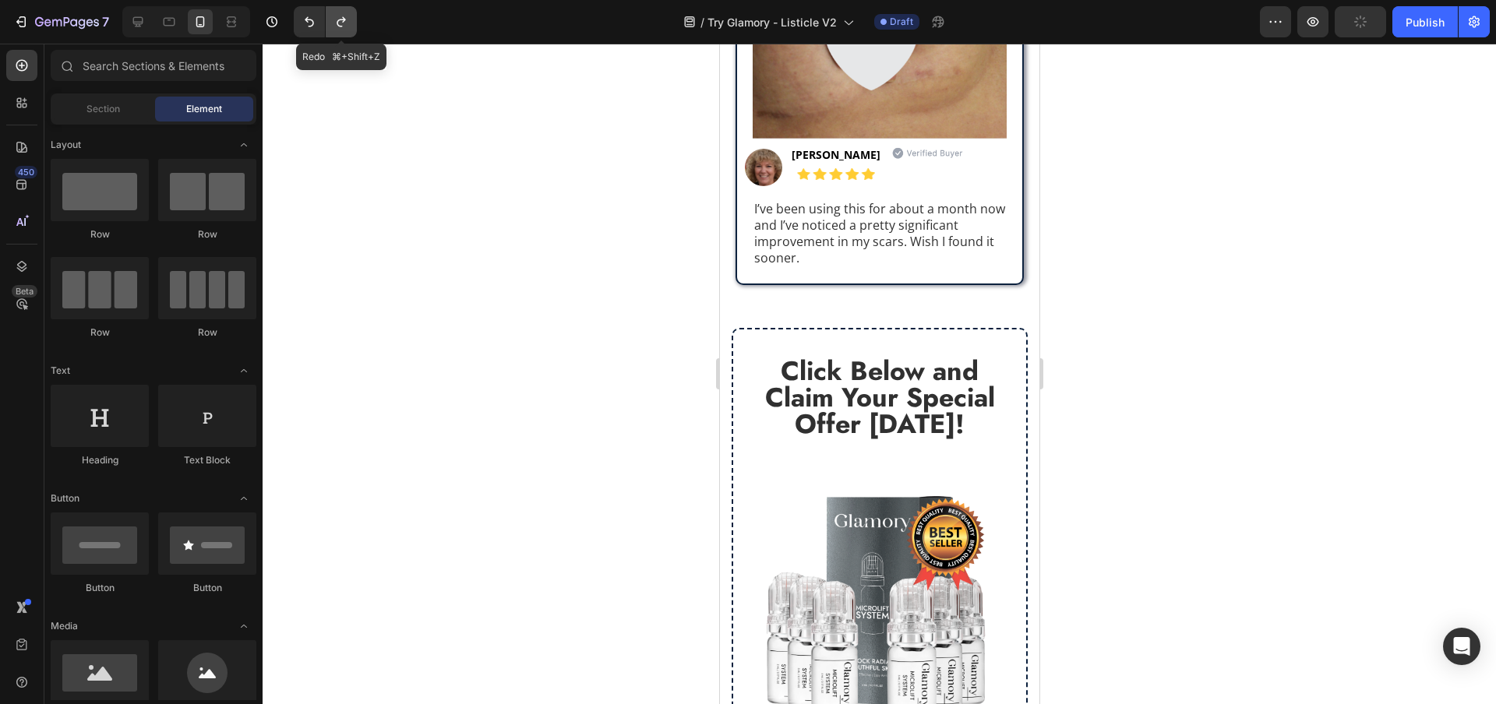
click at [340, 27] on icon "Undo/Redo" at bounding box center [341, 22] width 16 height 16
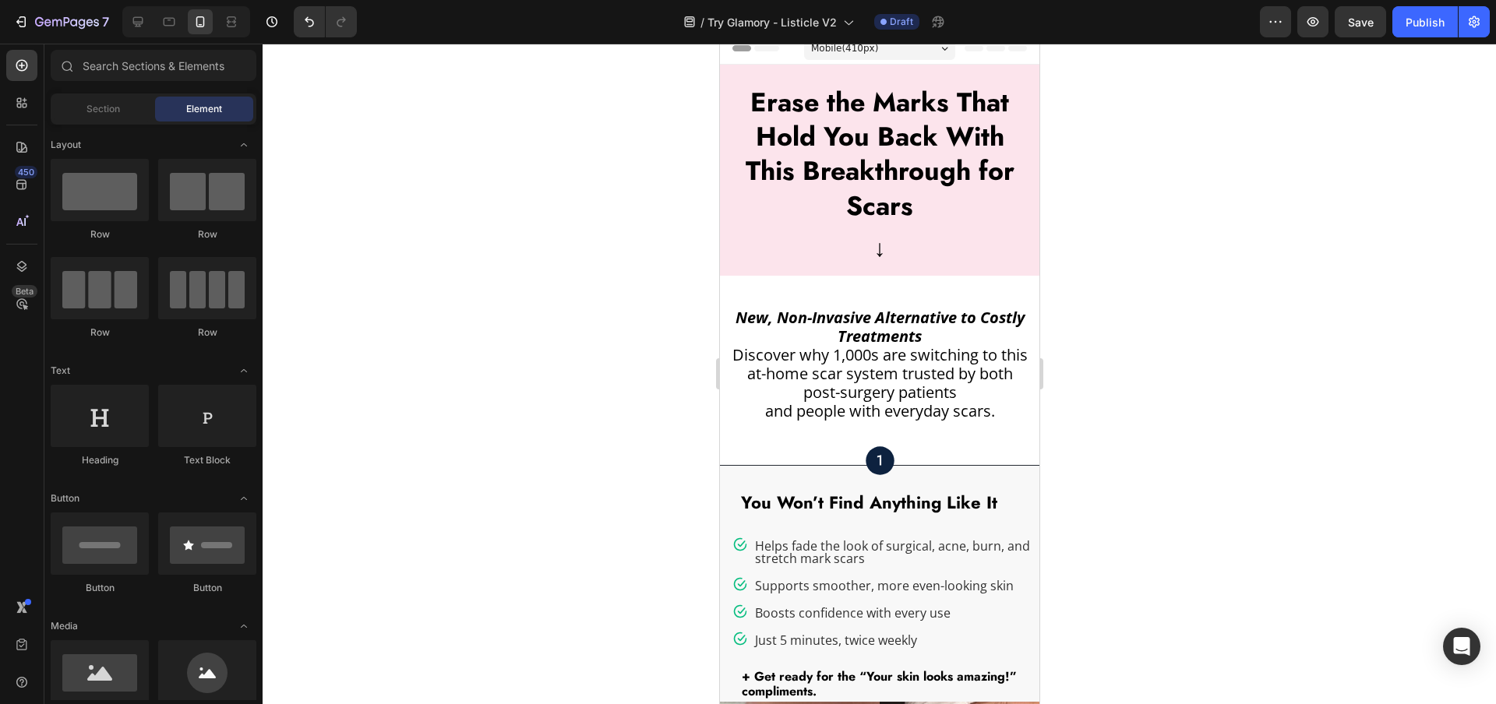
scroll to position [0, 0]
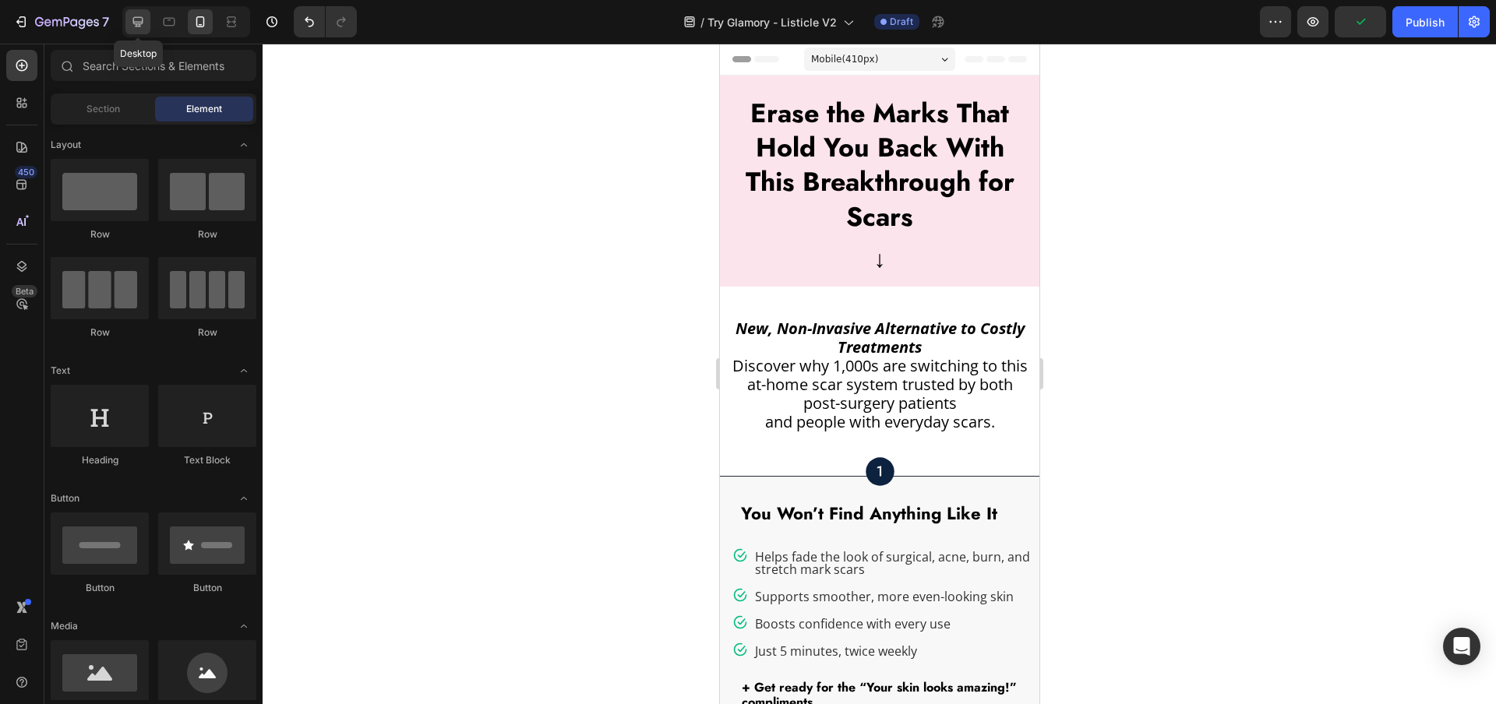
click at [143, 22] on icon at bounding box center [138, 22] width 16 height 16
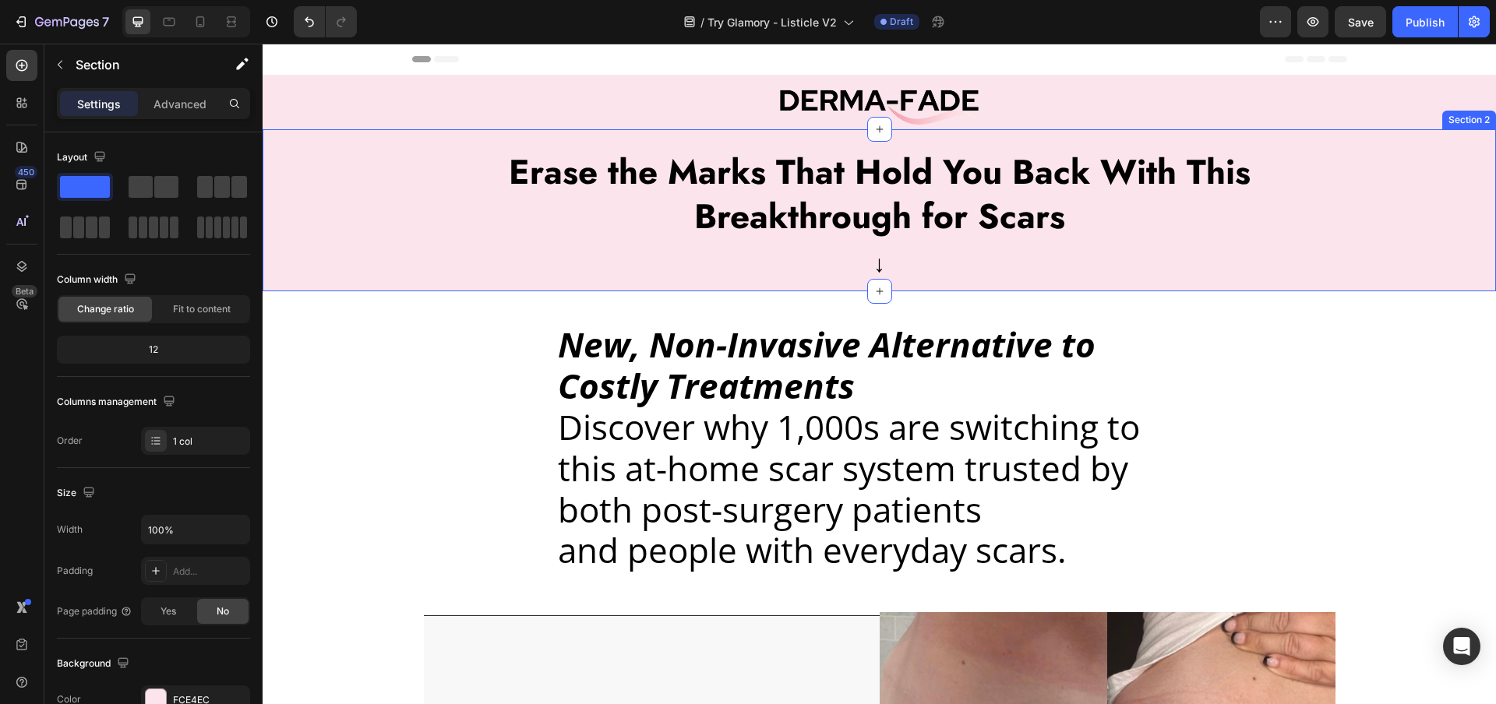
click at [371, 224] on div "Erase the Marks That Hold You Back With This Breakthrough for Scars Text Block …" at bounding box center [879, 210] width 1233 height 162
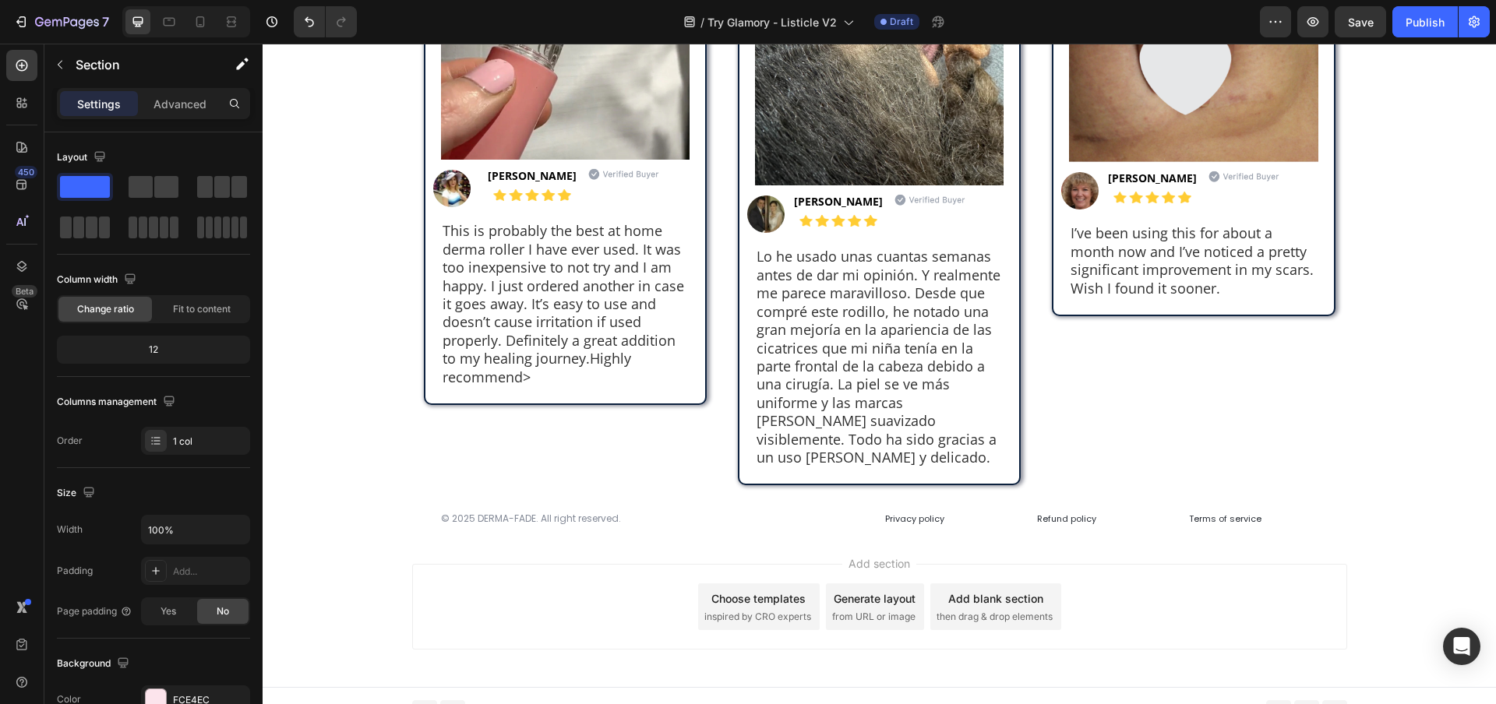
scroll to position [4273, 0]
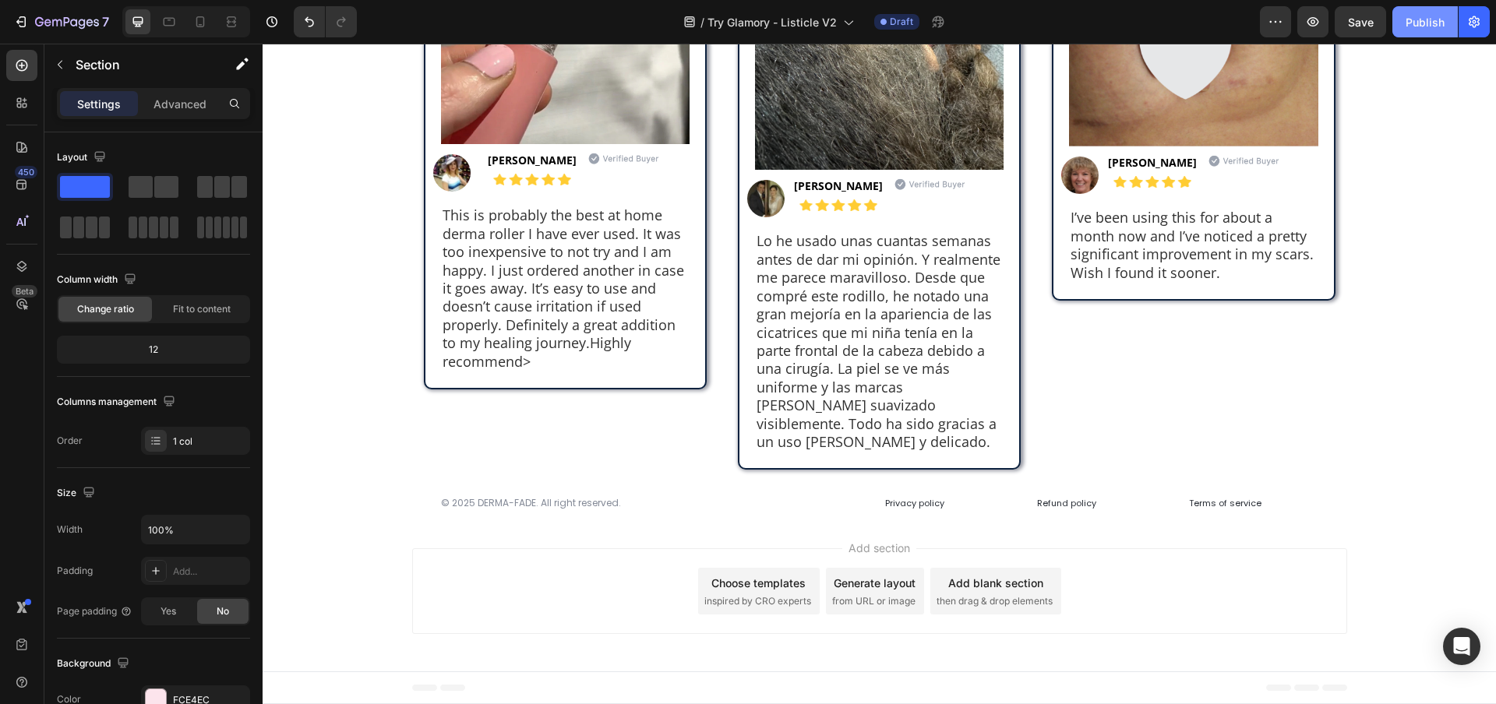
click at [1418, 28] on div "Publish" at bounding box center [1424, 22] width 39 height 16
